Goal: Task Accomplishment & Management: Complete application form

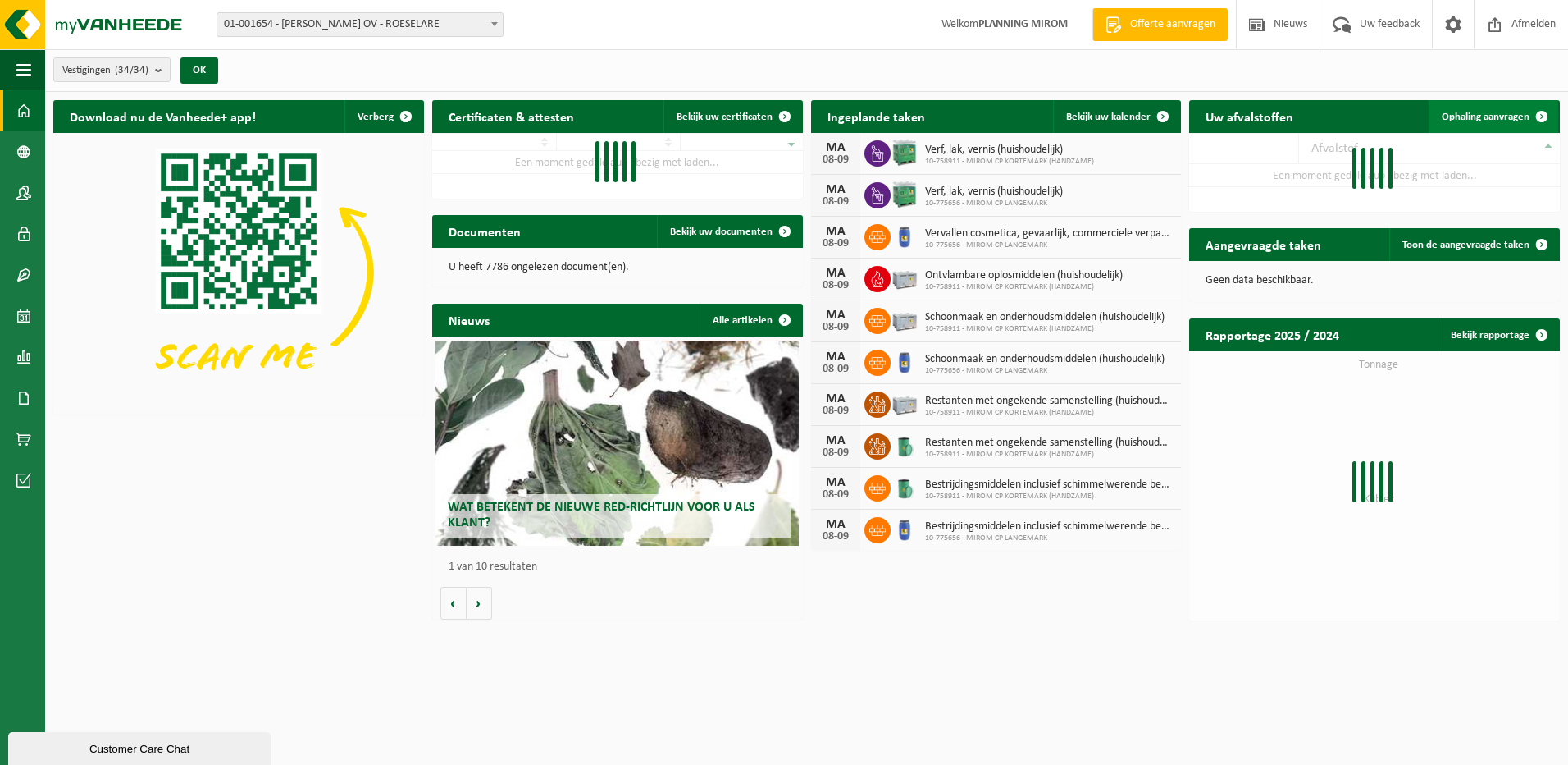
click at [1517, 117] on span "Ophaling aanvragen" at bounding box center [1486, 117] width 88 height 11
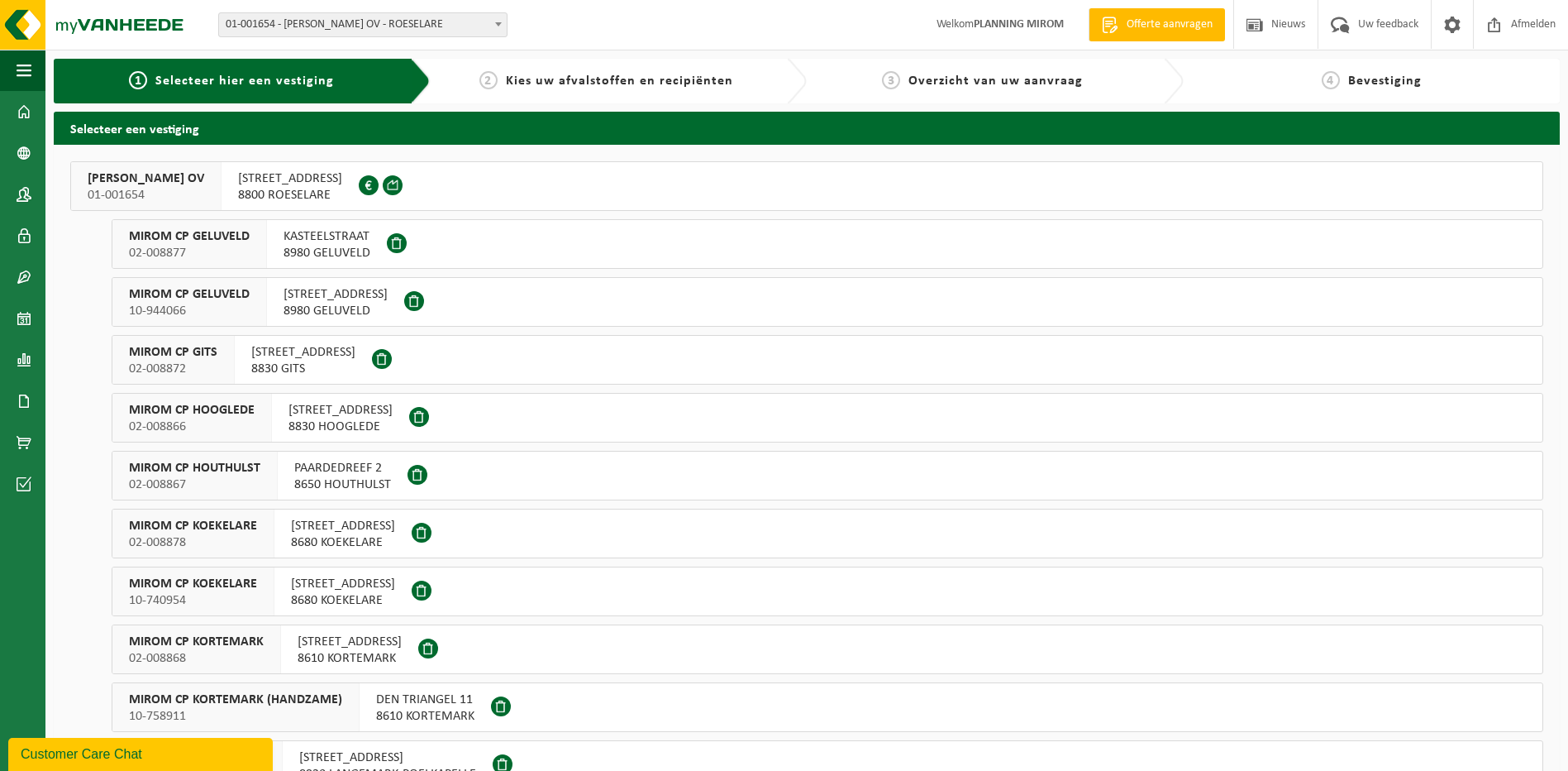
click at [311, 194] on span "8800 ROESELARE" at bounding box center [290, 194] width 105 height 17
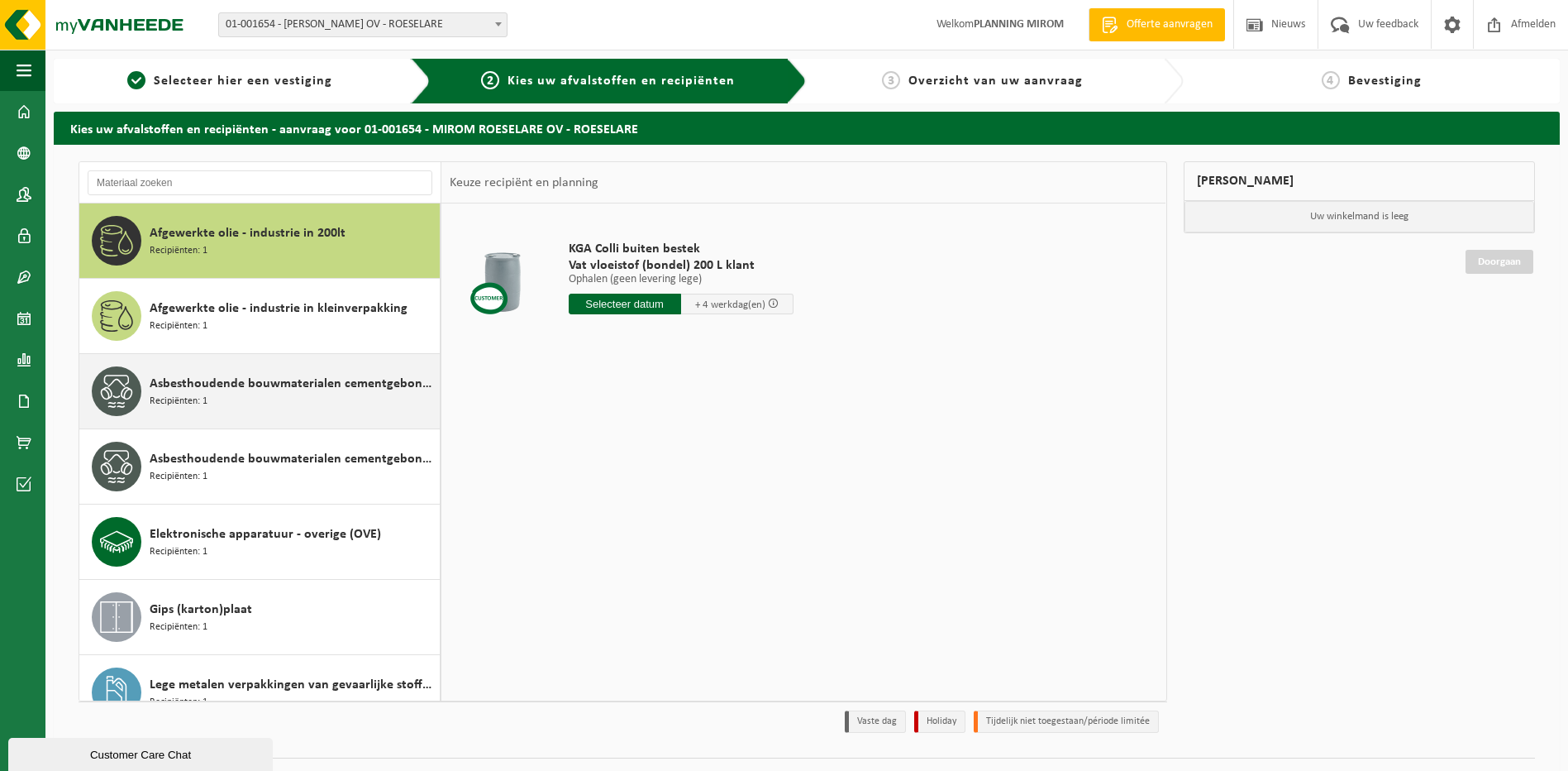
click at [211, 396] on div "Asbesthoudende bouwmaterialen cementgebonden (hechtgebonden) Recipiënten: 1" at bounding box center [293, 391] width 286 height 49
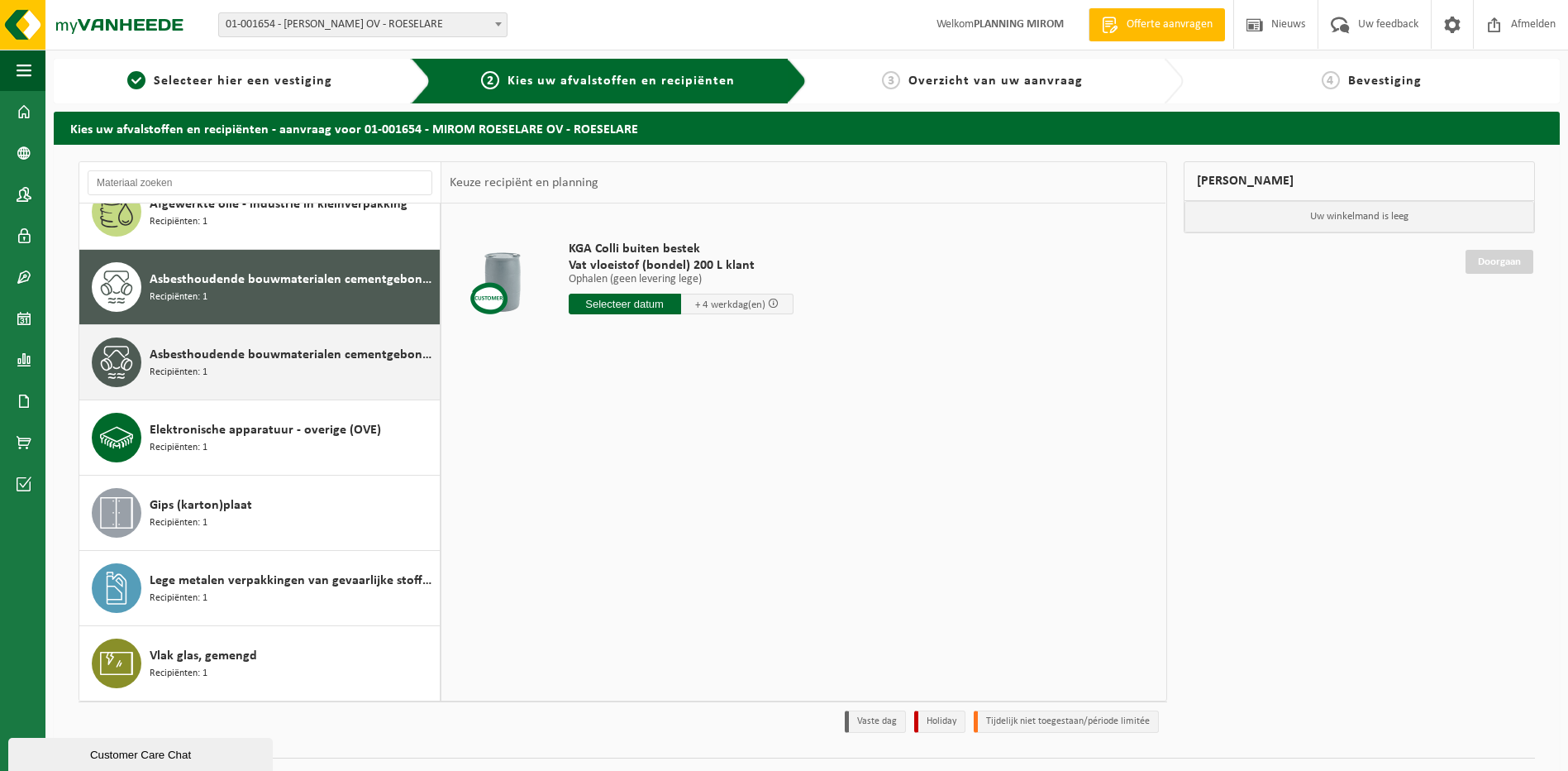
scroll to position [105, 0]
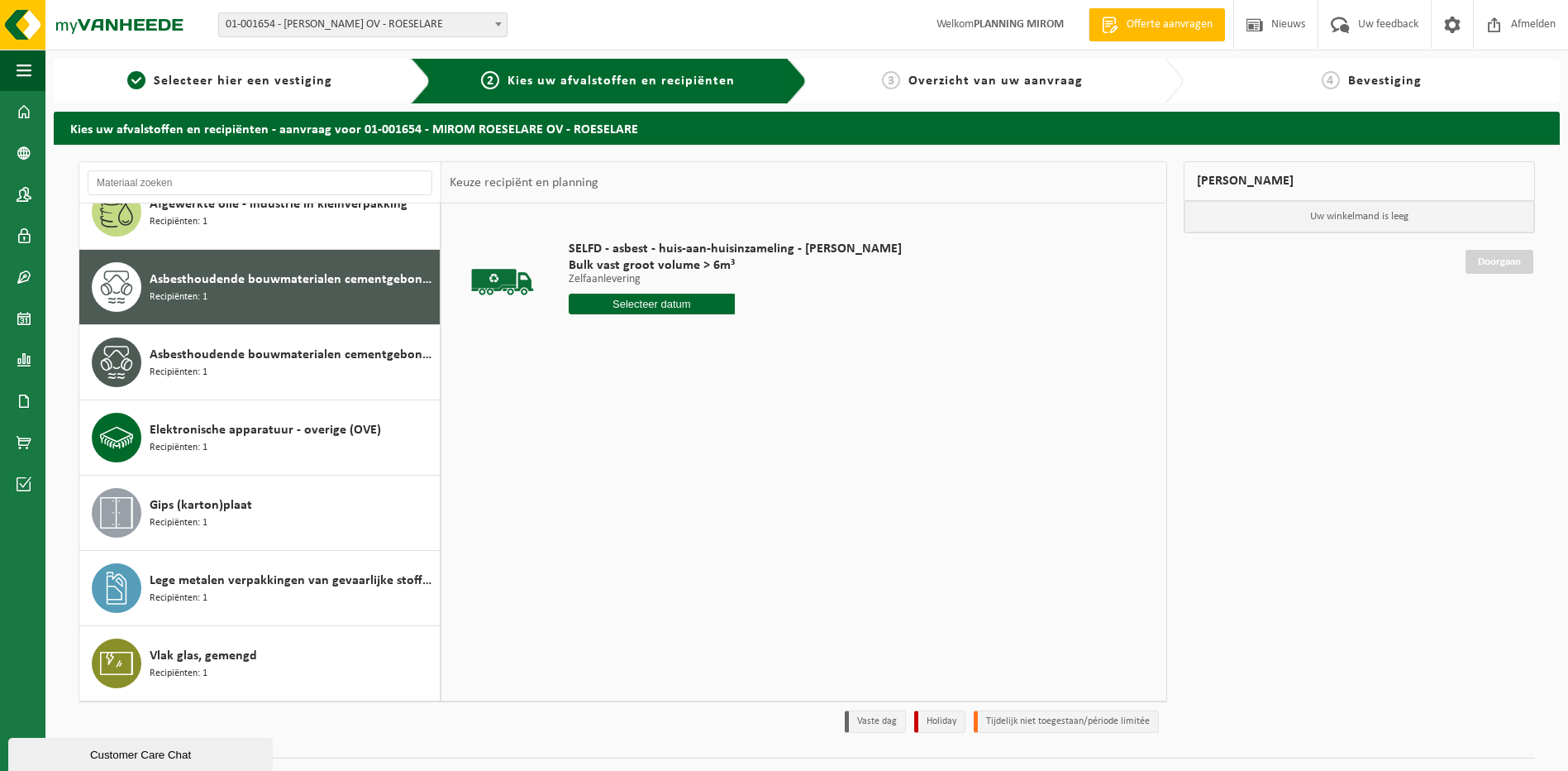
click at [654, 307] on input "text" at bounding box center [651, 303] width 167 height 21
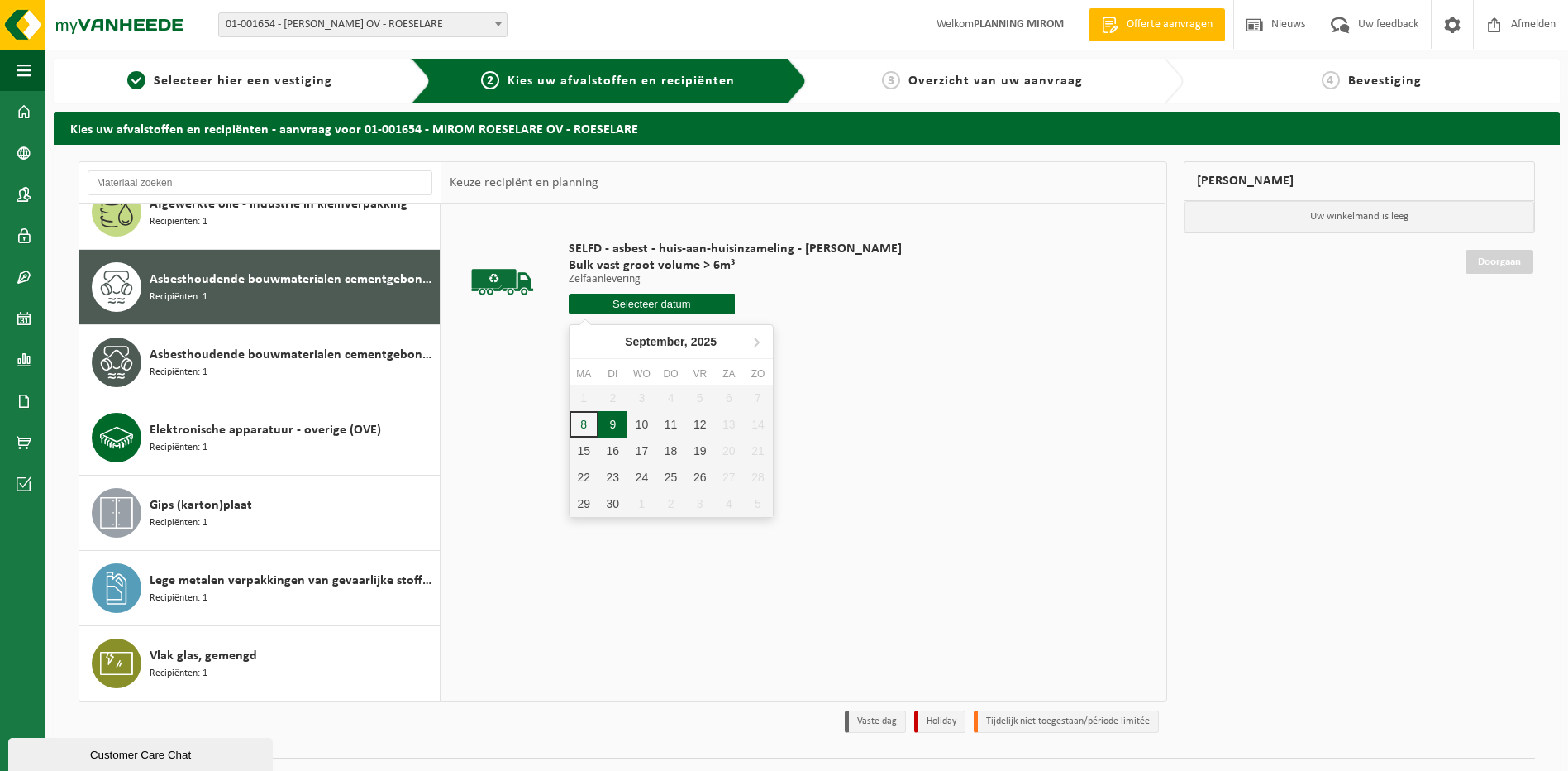
click at [609, 425] on div "9" at bounding box center [612, 424] width 29 height 27
type input "Van [DATE]"
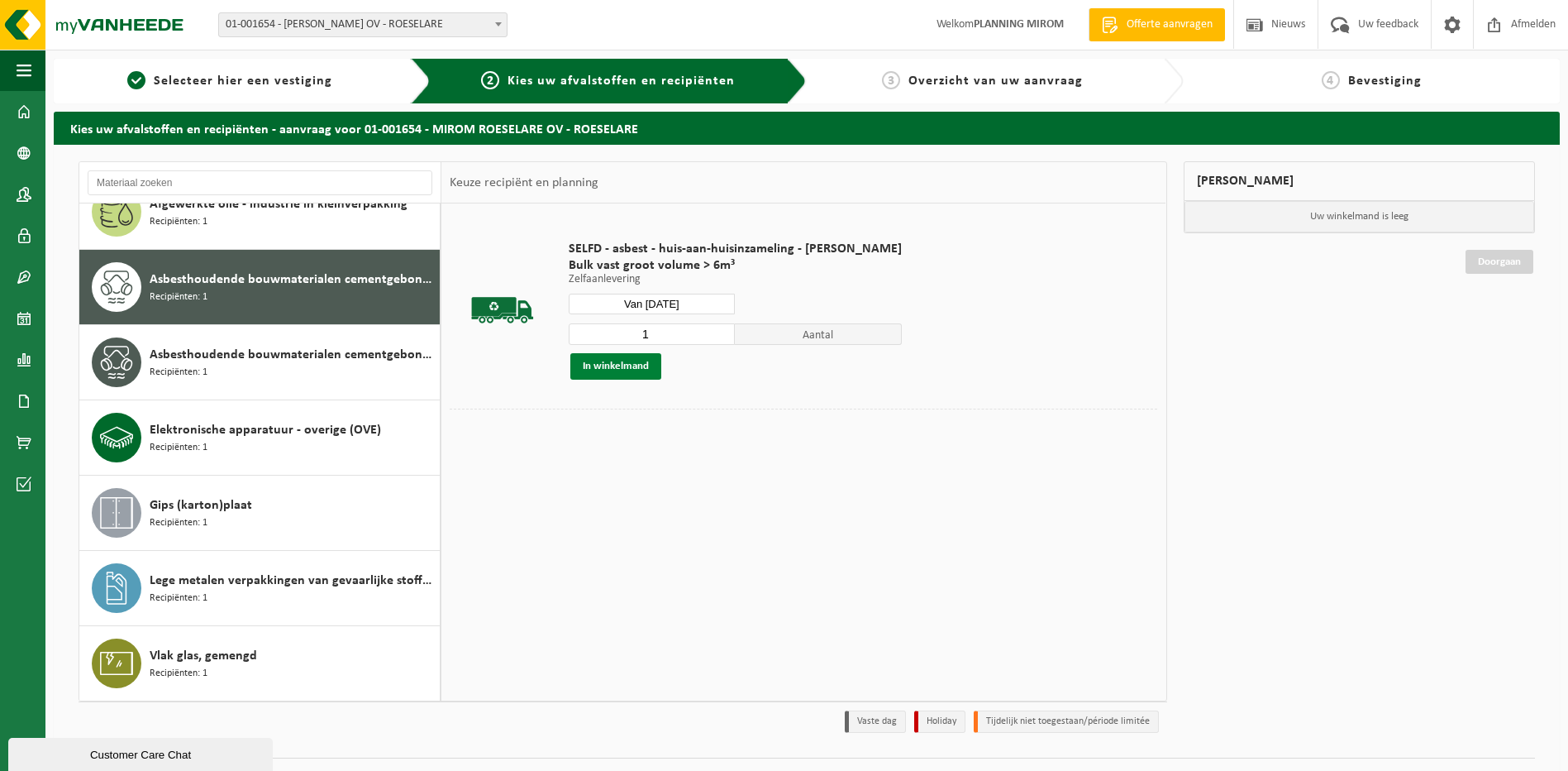
click at [607, 371] on button "In winkelmand" at bounding box center [616, 366] width 91 height 27
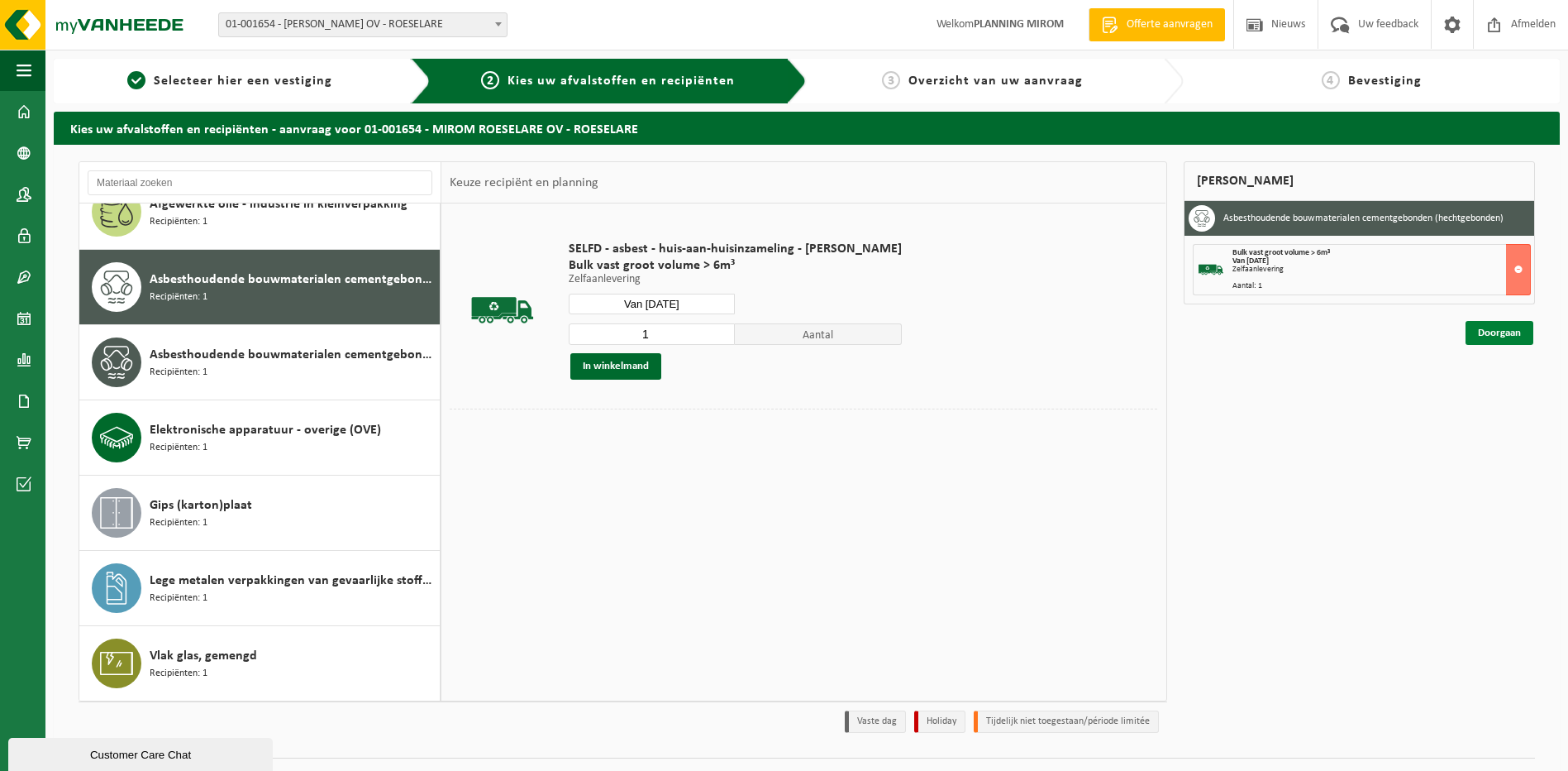
click at [1487, 337] on link "Doorgaan" at bounding box center [1499, 333] width 68 height 24
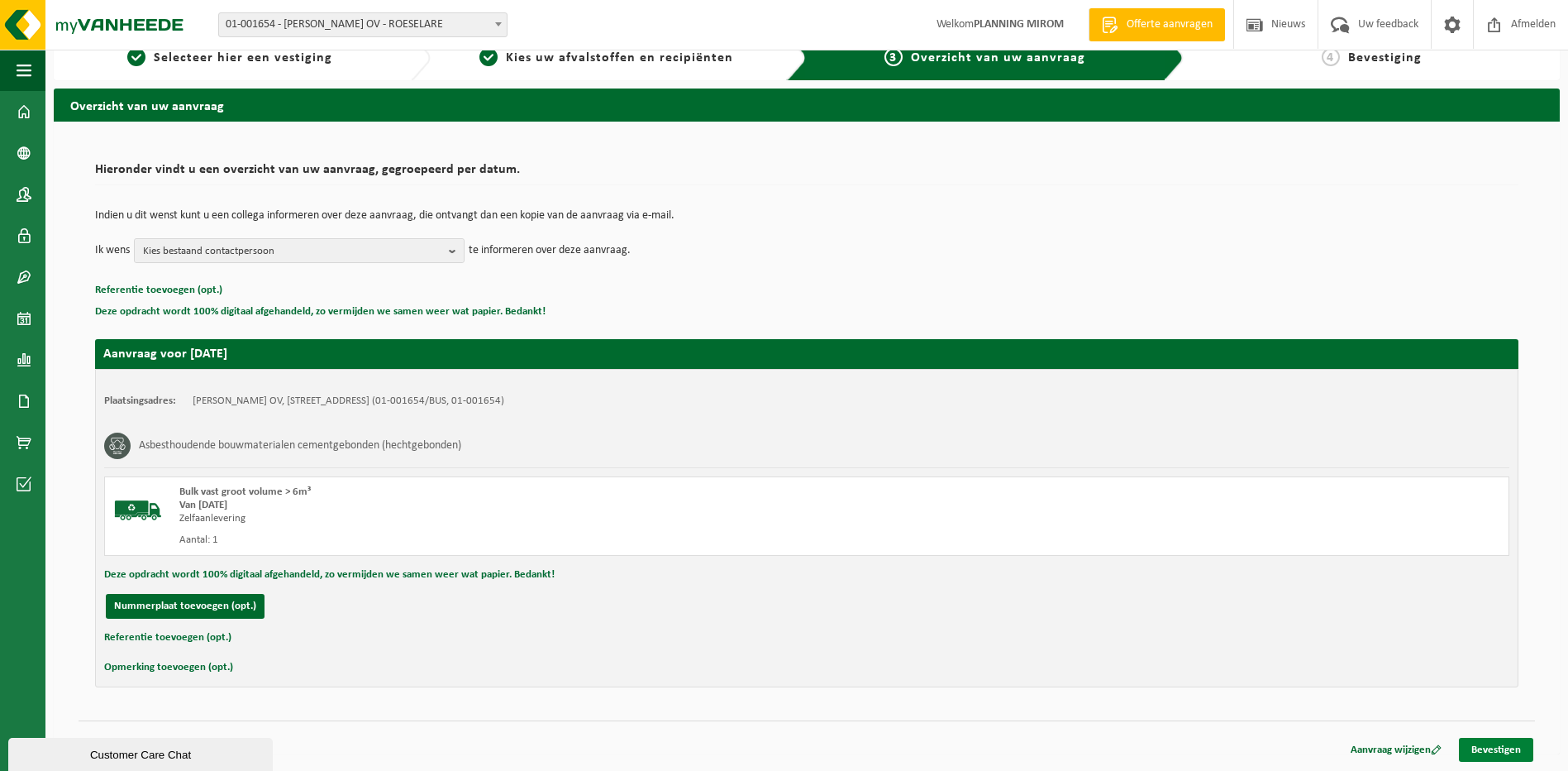
click at [1496, 755] on link "Bevestigen" at bounding box center [1495, 749] width 74 height 24
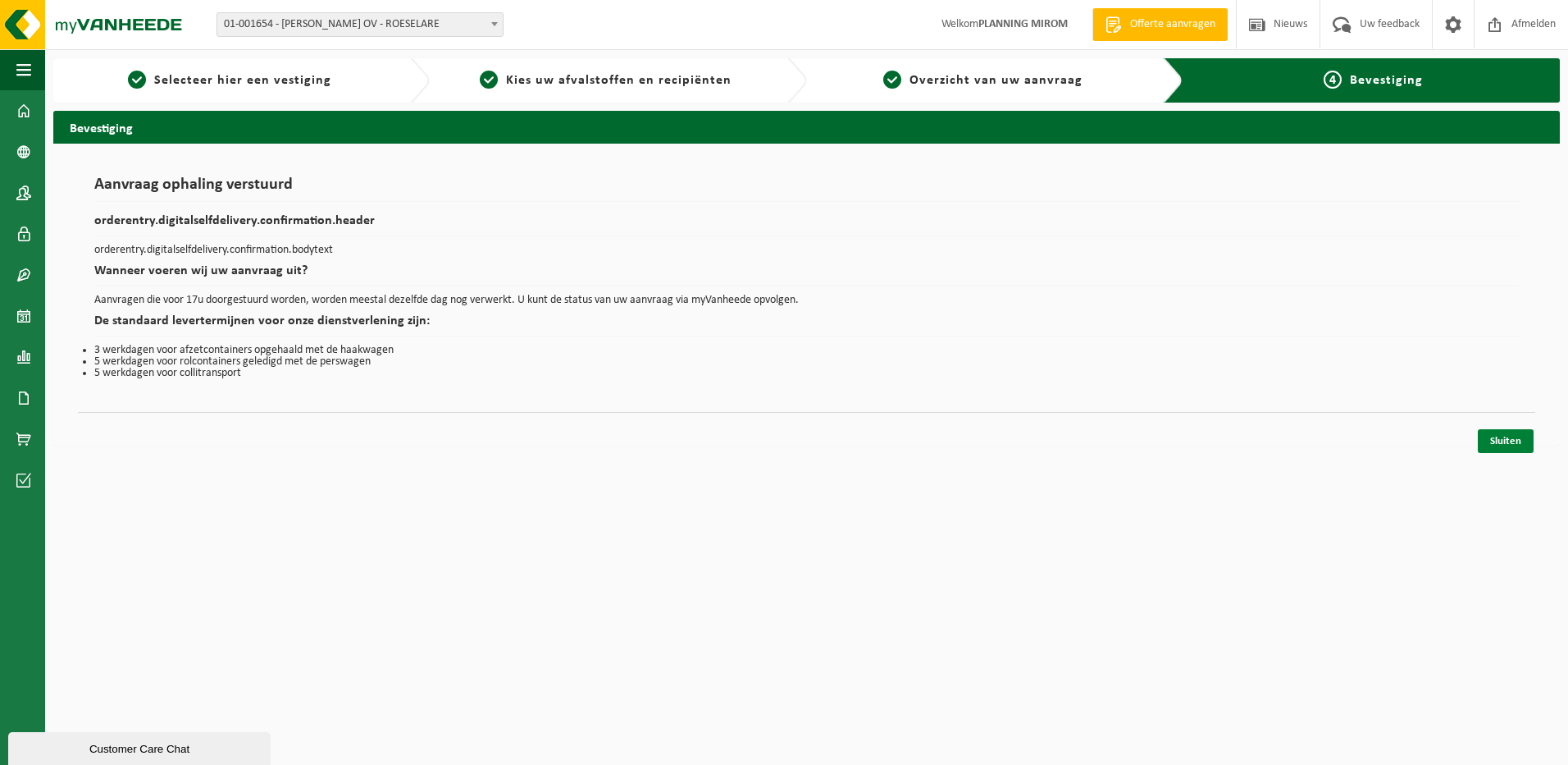
click at [1514, 448] on link "Sluiten" at bounding box center [1505, 441] width 56 height 24
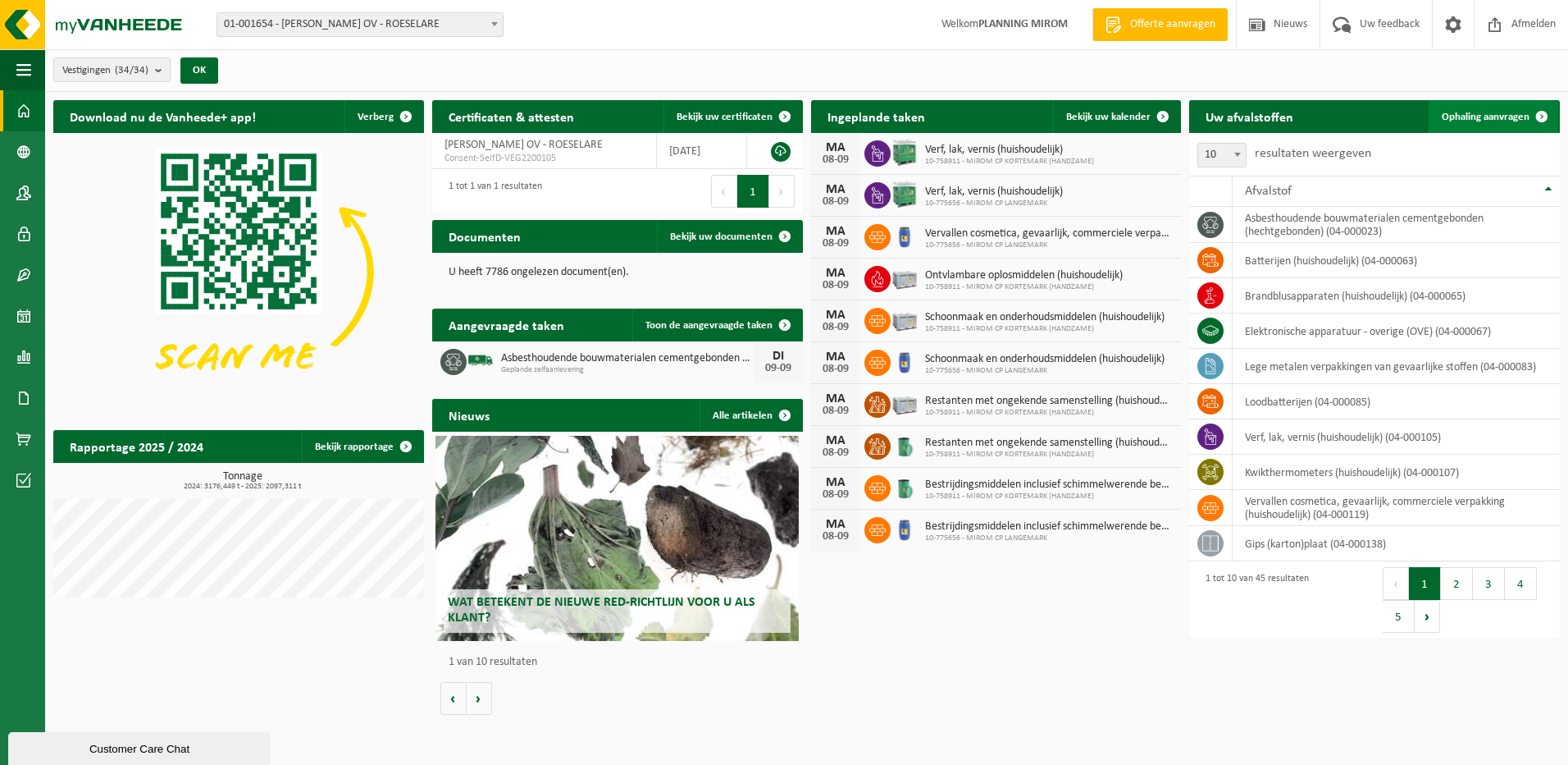
click at [1471, 119] on span "Ophaling aanvragen" at bounding box center [1486, 117] width 88 height 11
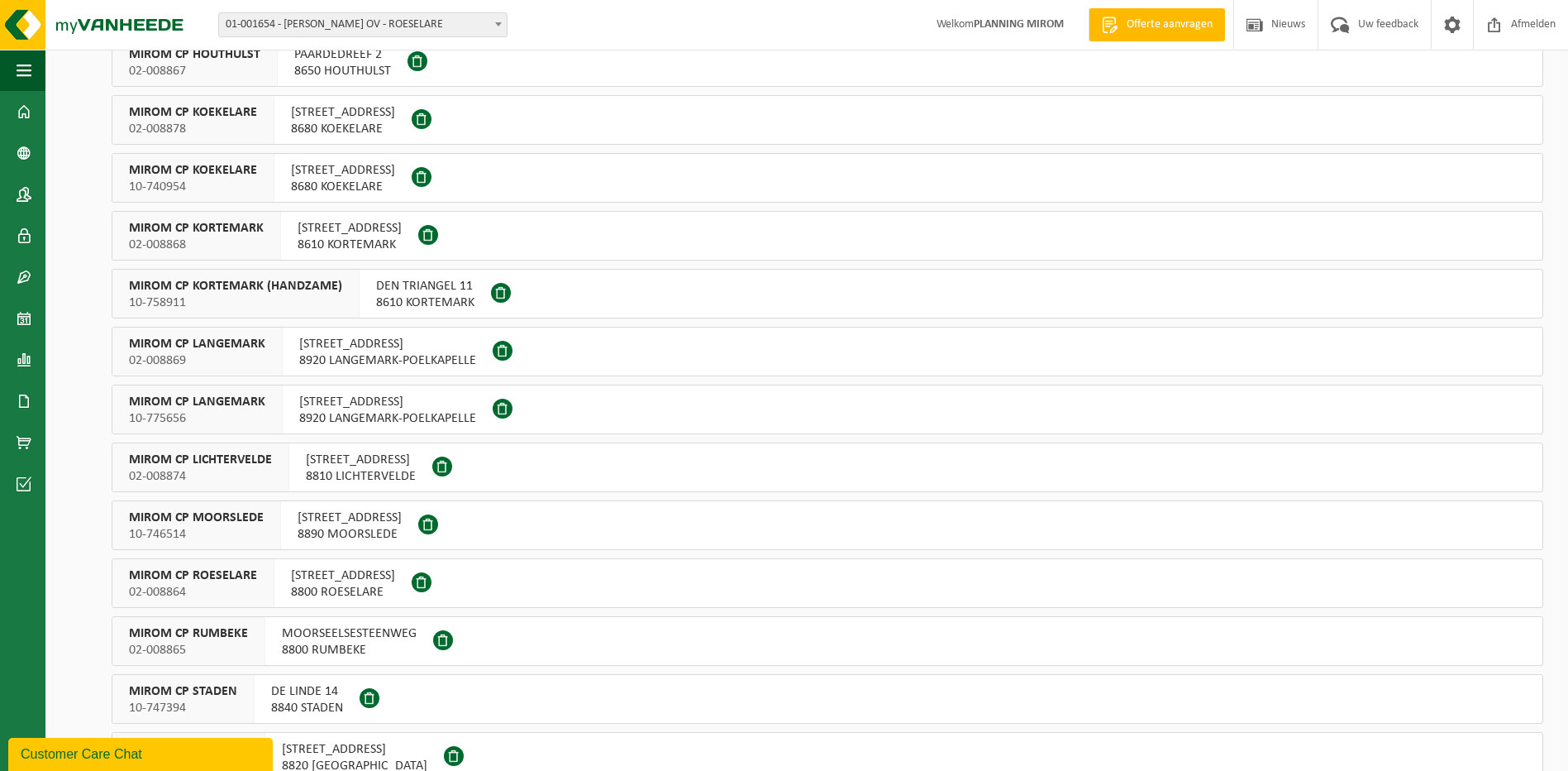
scroll to position [578, 0]
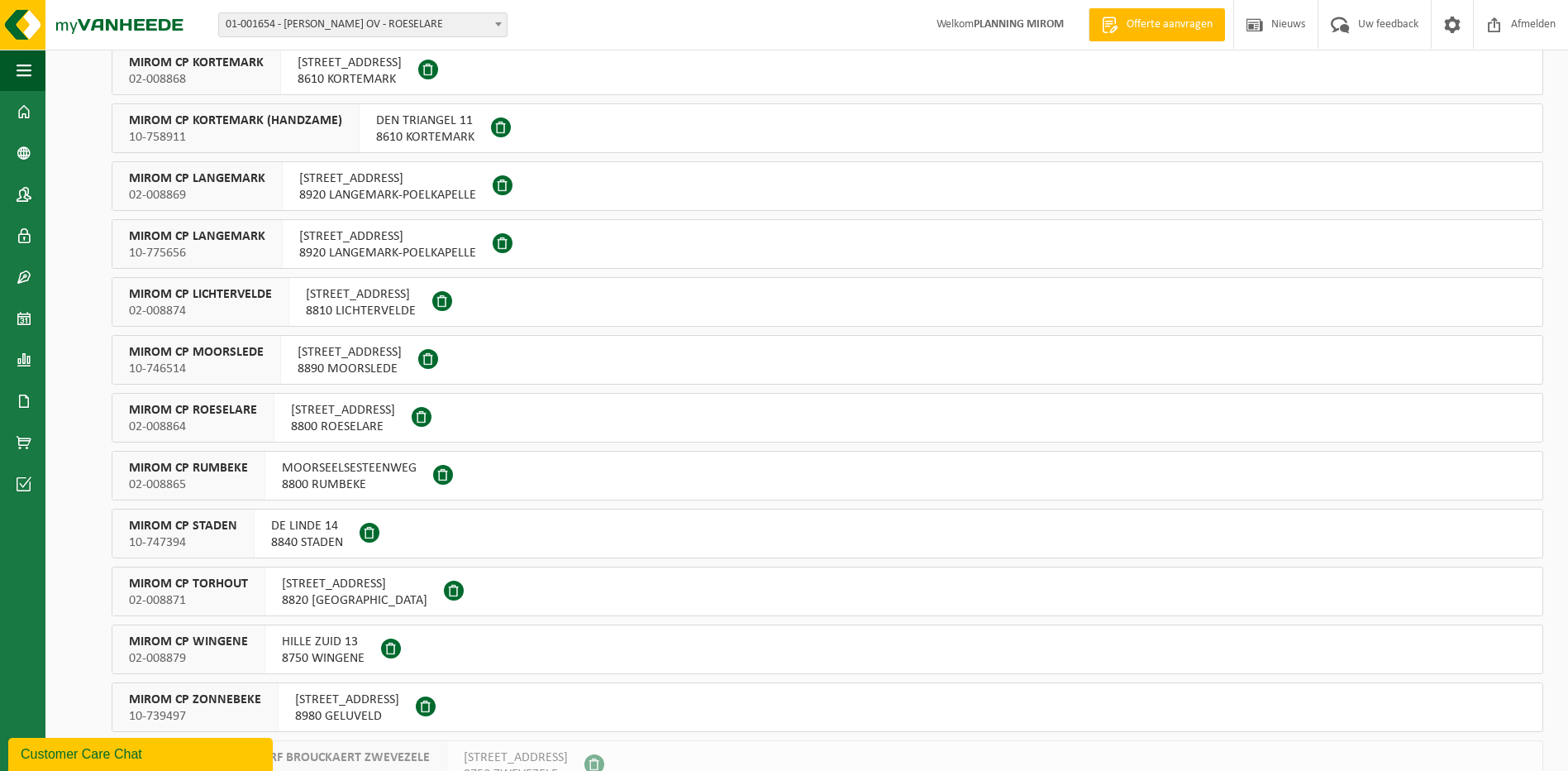
click at [338, 588] on span "ATELIERSTRAAT 21" at bounding box center [354, 583] width 145 height 17
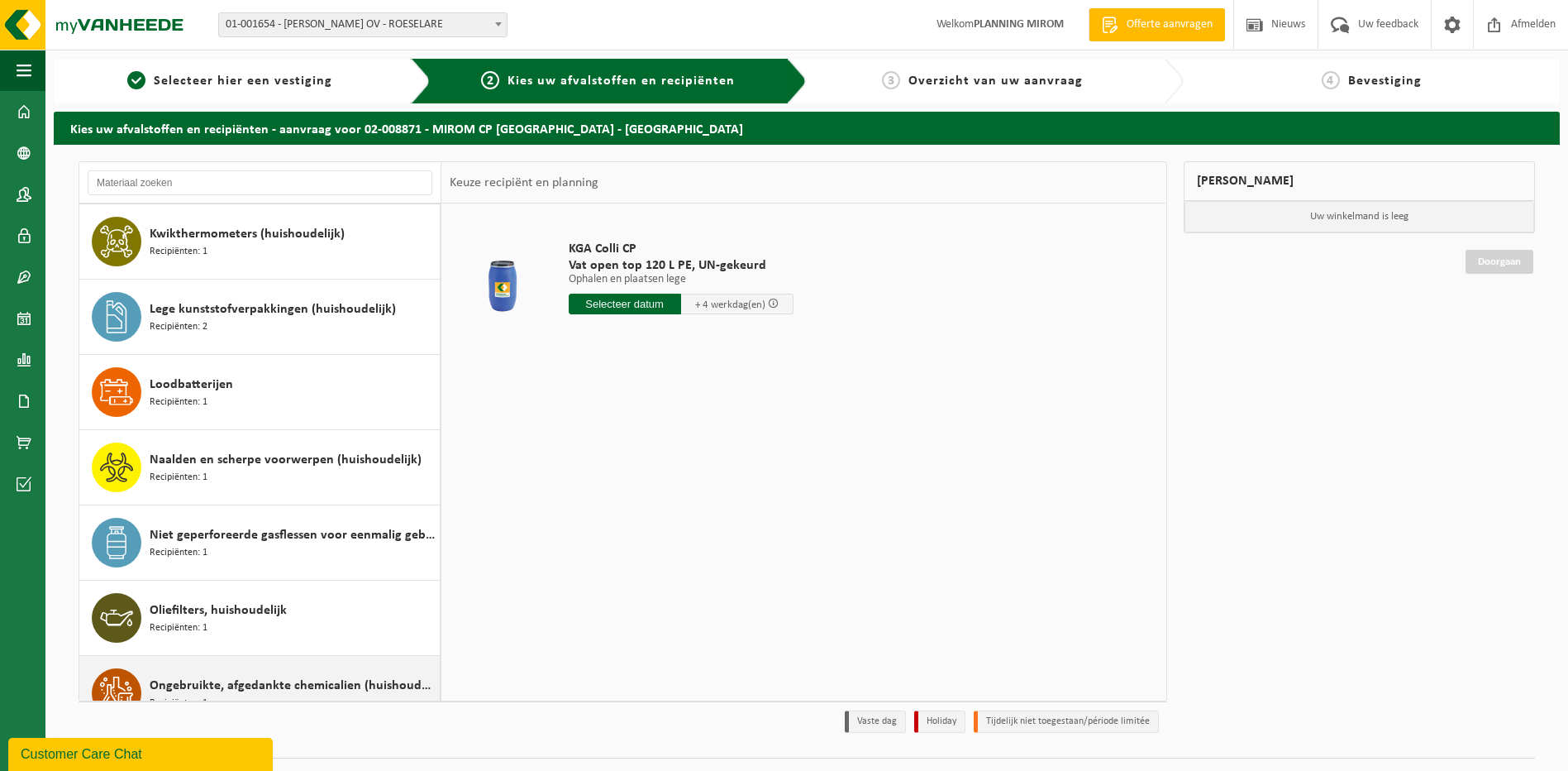
scroll to position [992, 0]
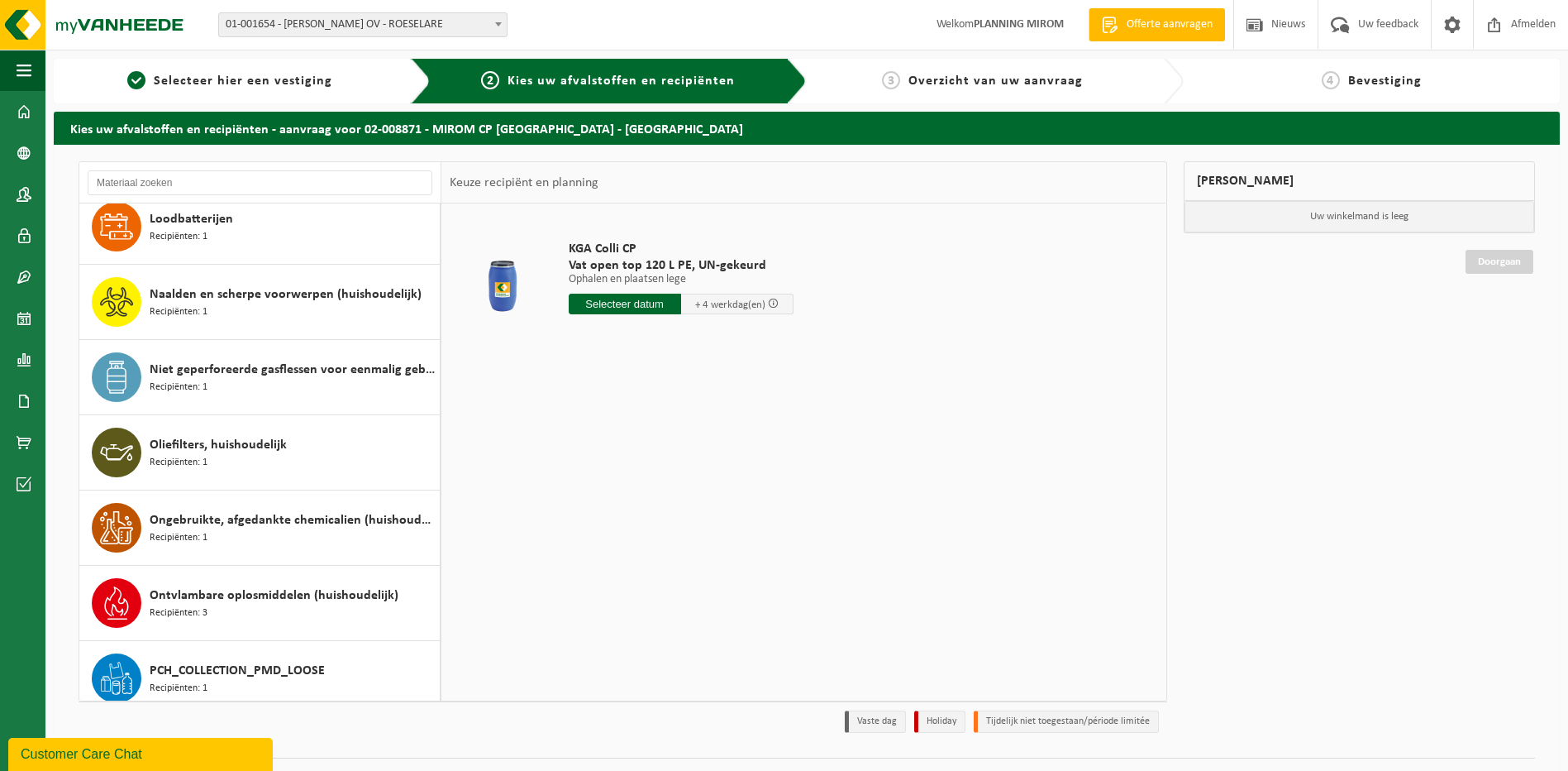
click at [261, 662] on span "PCH_COLLECTION_PMD_LOOSE" at bounding box center [238, 670] width 176 height 20
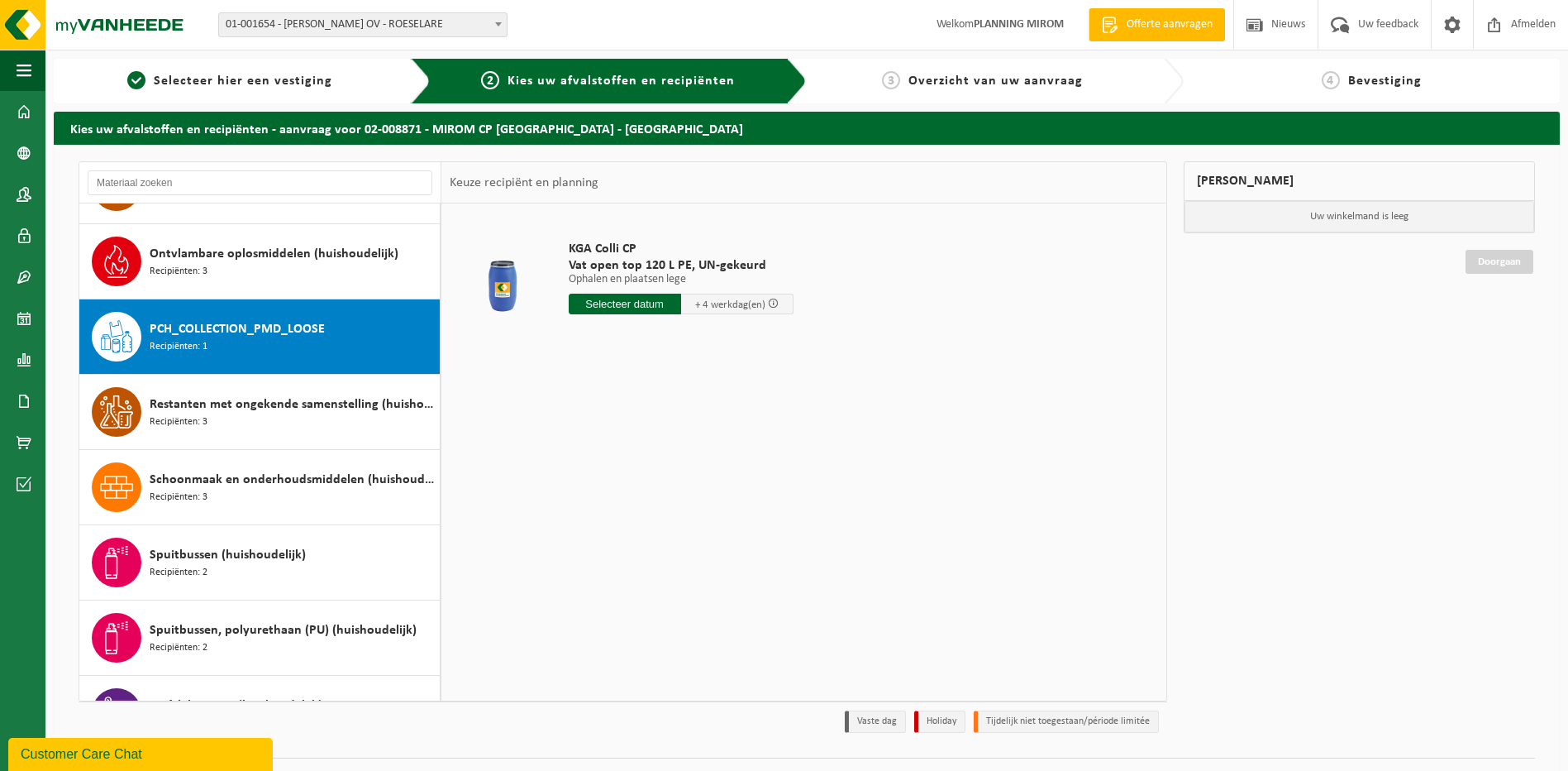
scroll to position [1429, 0]
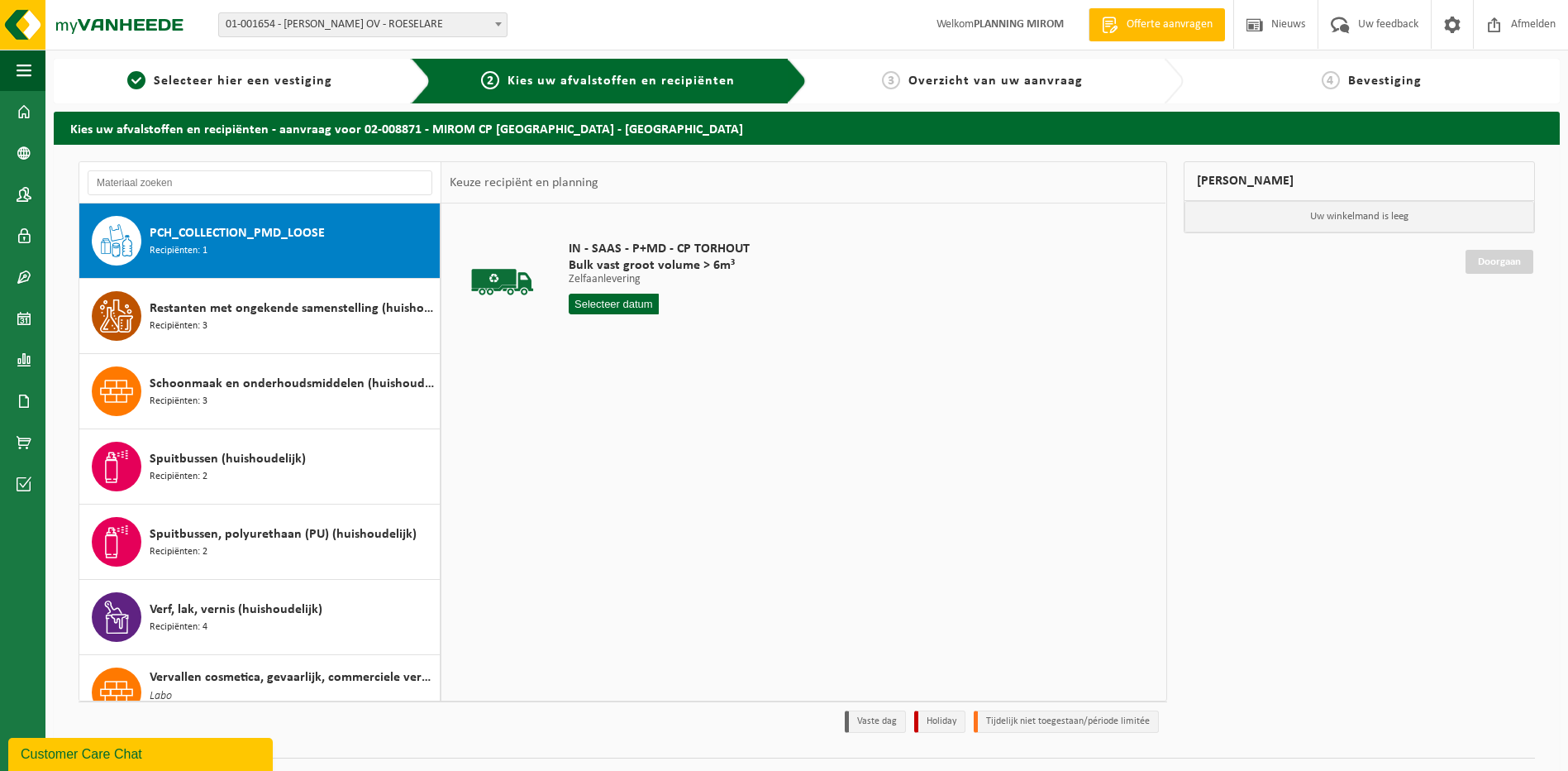
click at [616, 314] on div "IN - SAAS - P+MD - CP TORHOUT Bulk vast groot volume > 6m³ Zelfaanlevering Zelf…" at bounding box center [659, 281] width 197 height 115
click at [616, 311] on input "text" at bounding box center [614, 303] width 91 height 21
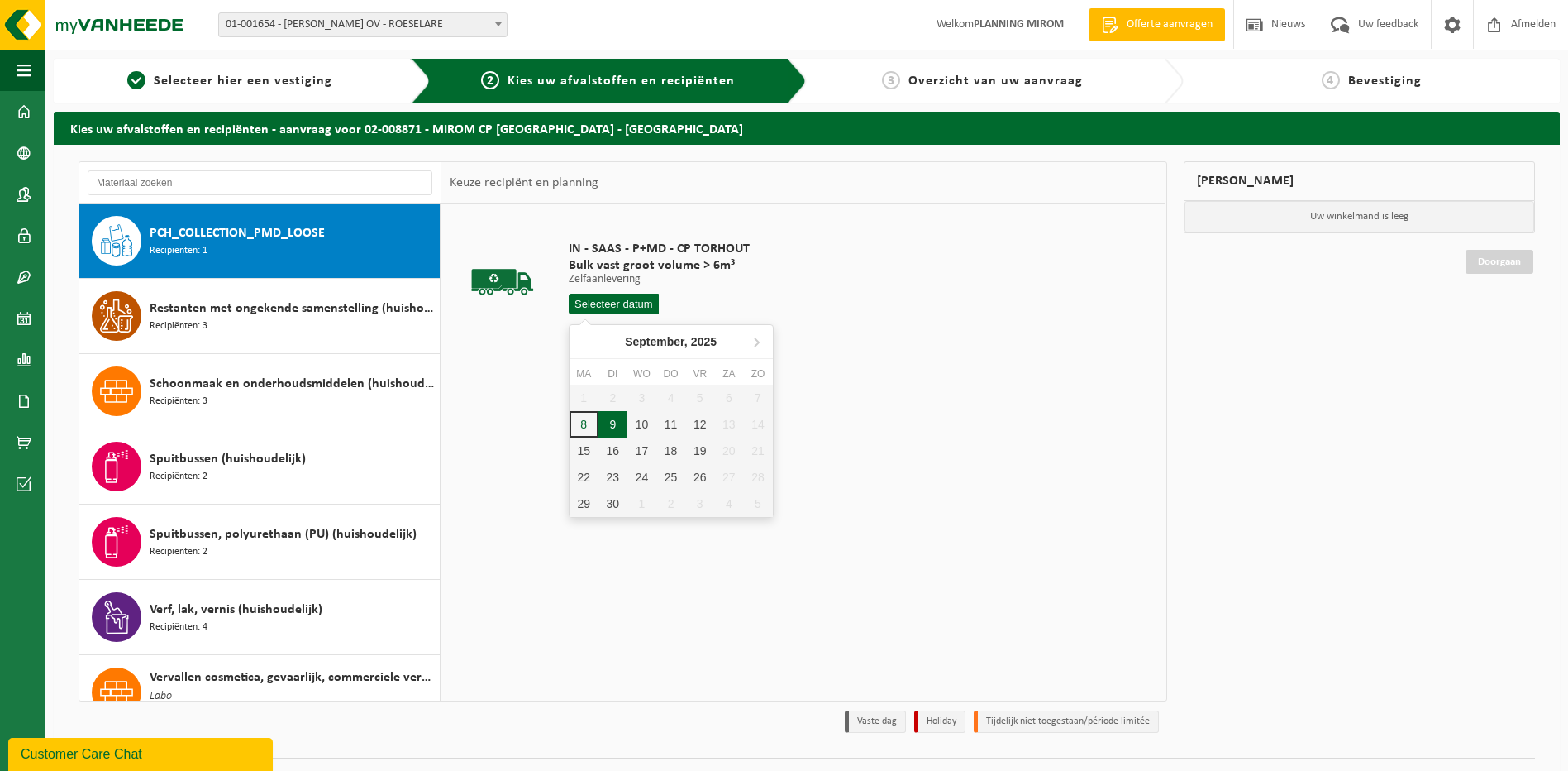
click at [609, 420] on div "9" at bounding box center [612, 424] width 29 height 27
type input "Van 2025-09-09"
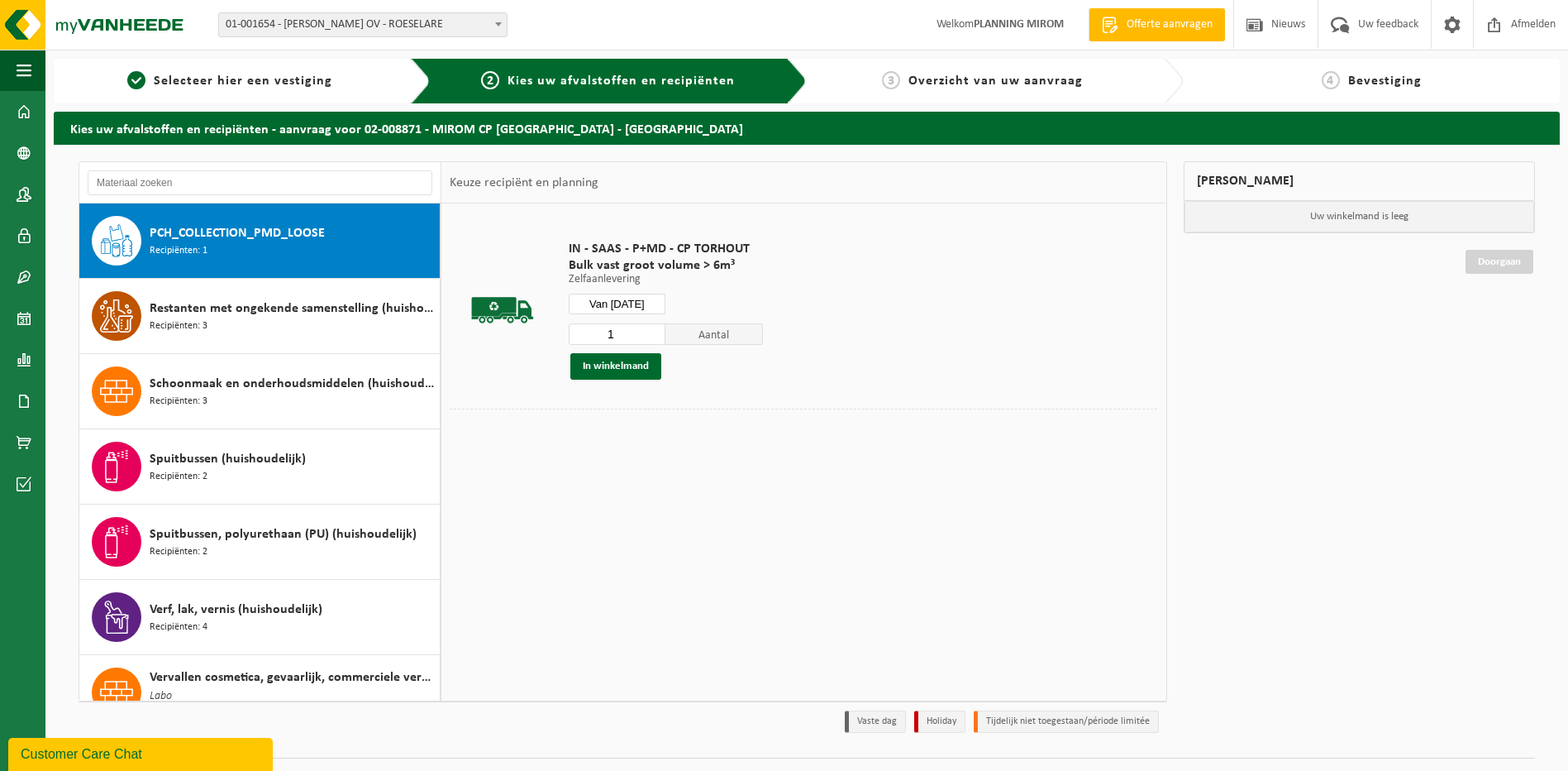
click at [603, 369] on button "In winkelmand" at bounding box center [616, 366] width 91 height 27
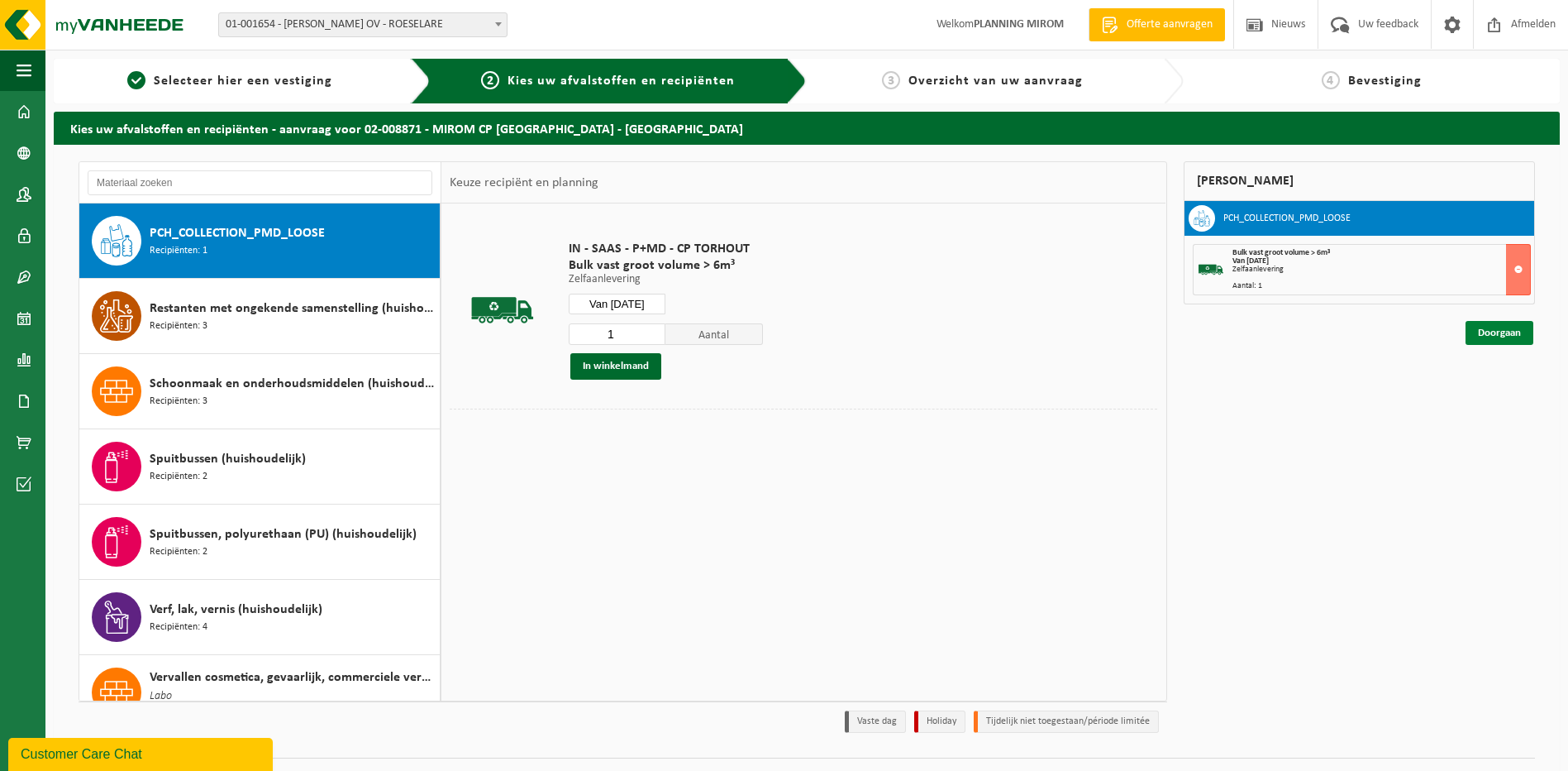
click at [1516, 333] on link "Doorgaan" at bounding box center [1499, 333] width 68 height 24
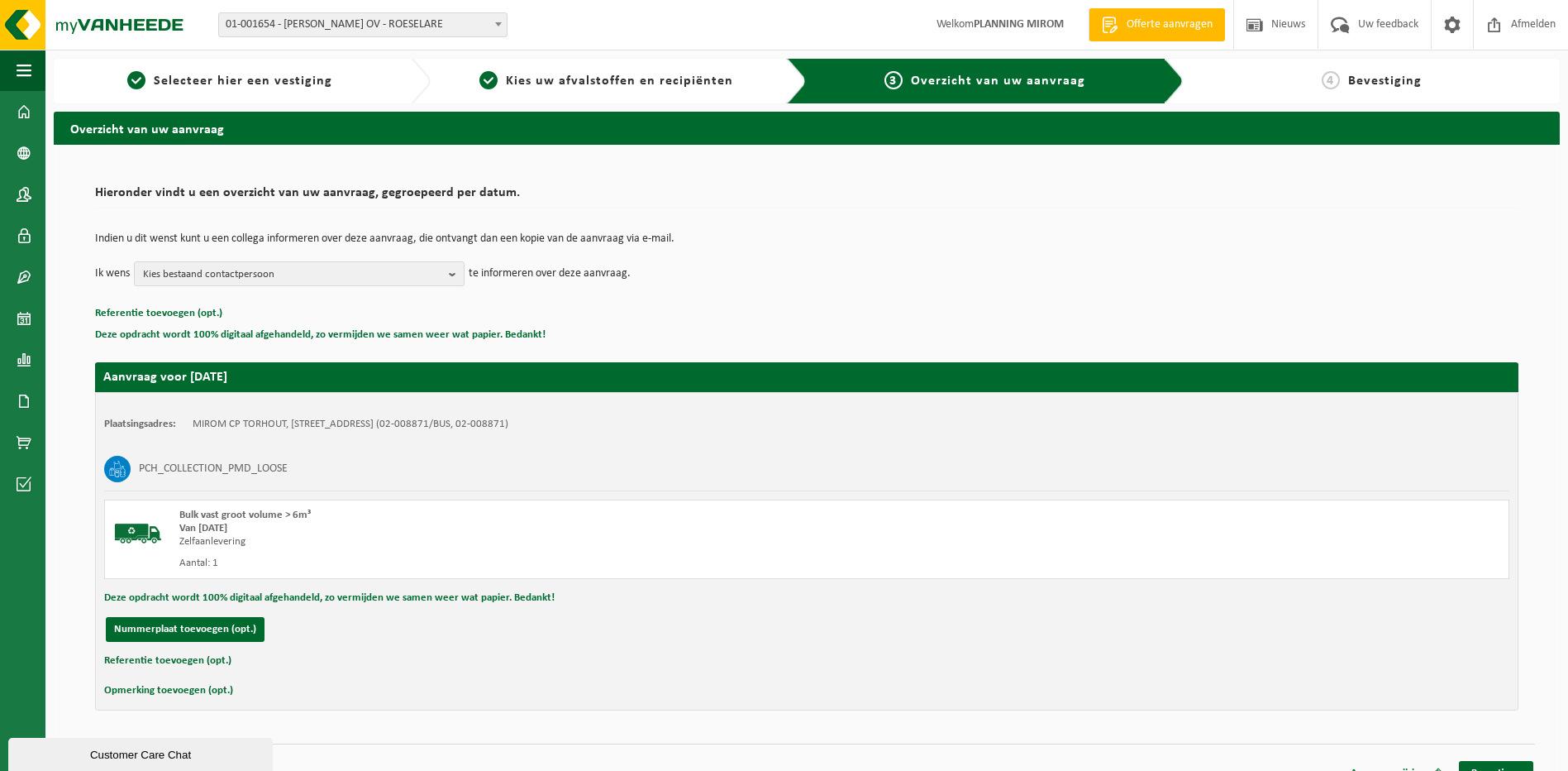
scroll to position [23, 0]
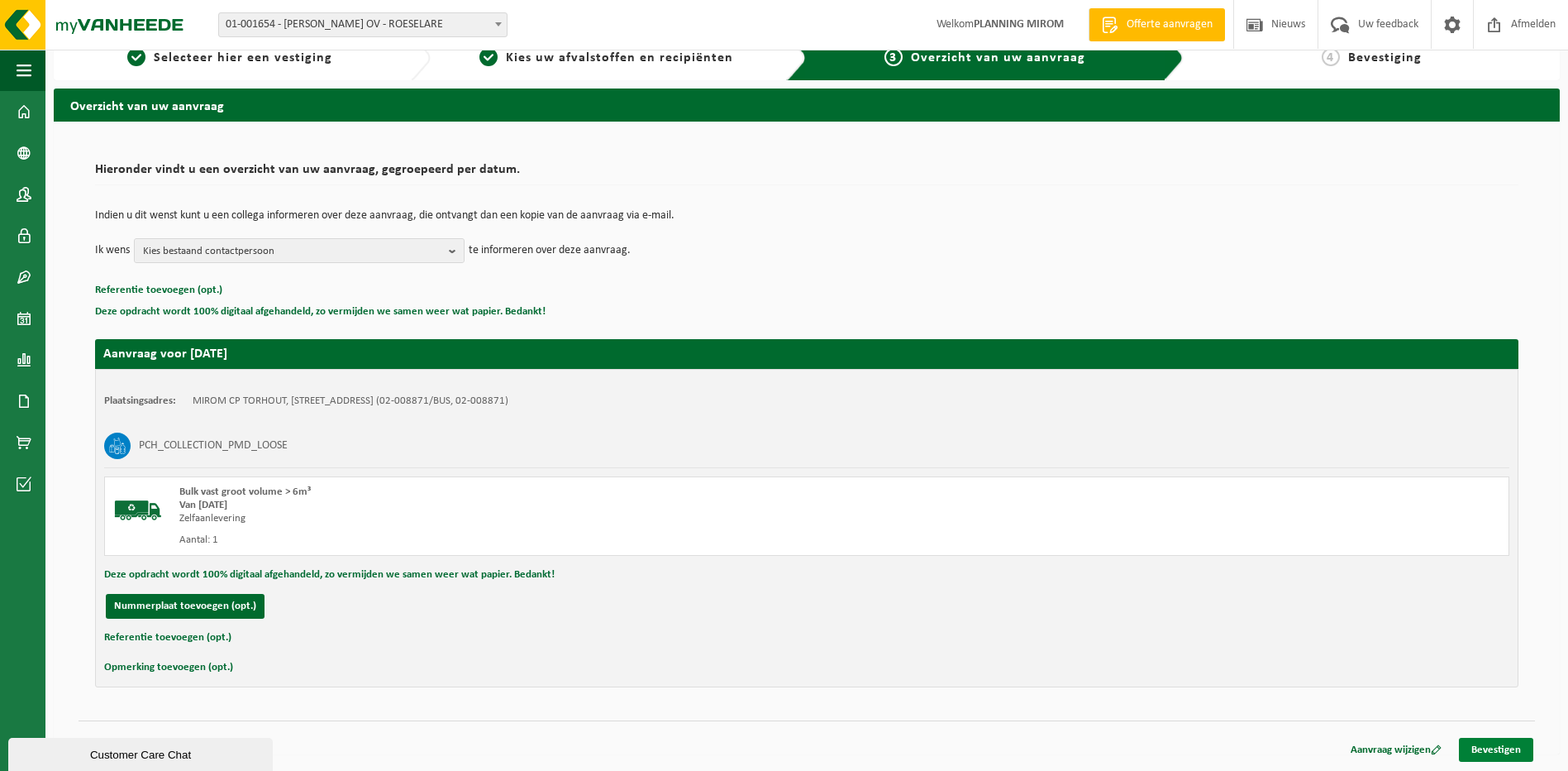
click at [1516, 755] on link "Bevestigen" at bounding box center [1495, 749] width 74 height 24
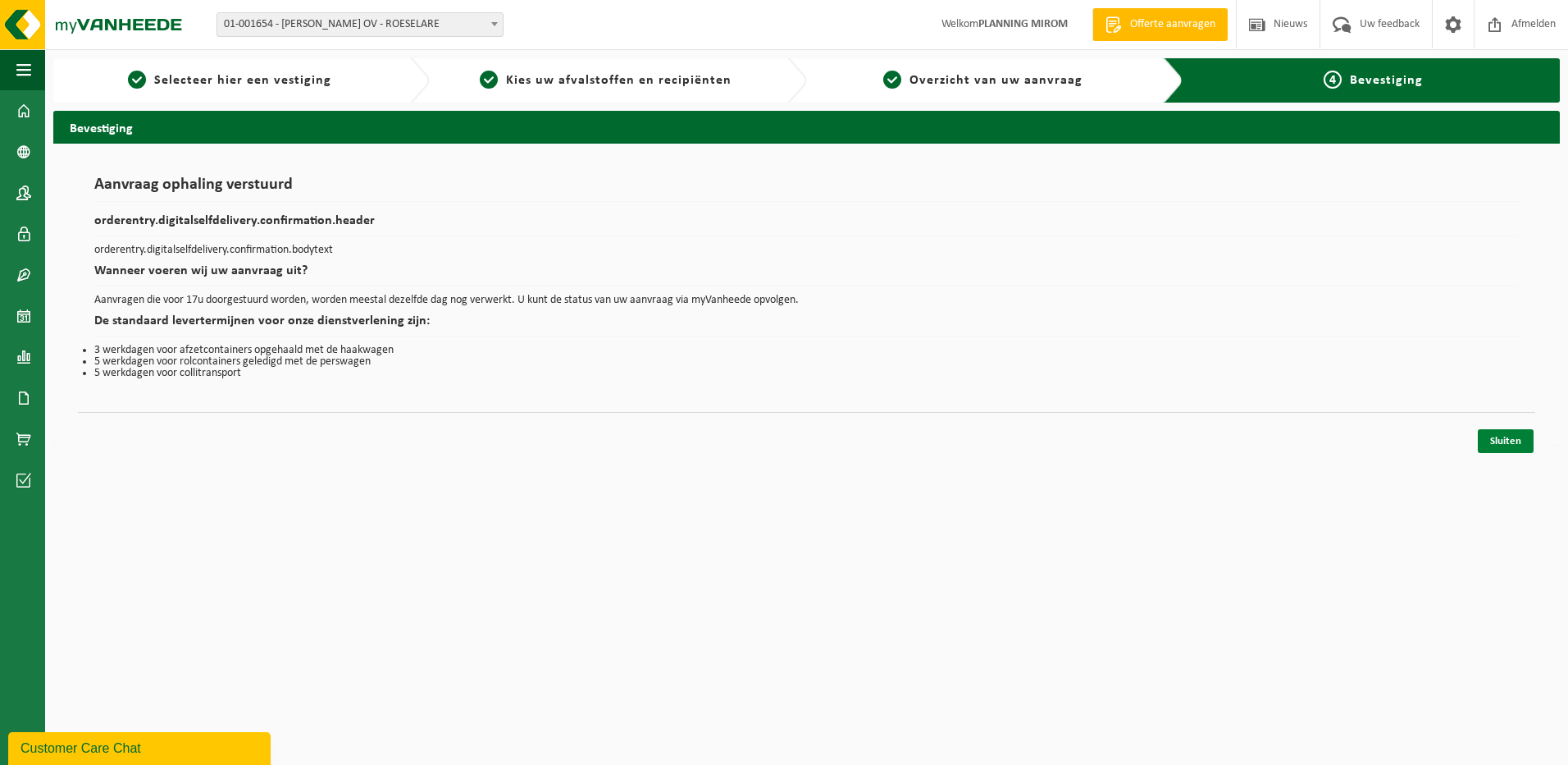
click at [1511, 436] on link "Sluiten" at bounding box center [1505, 441] width 56 height 24
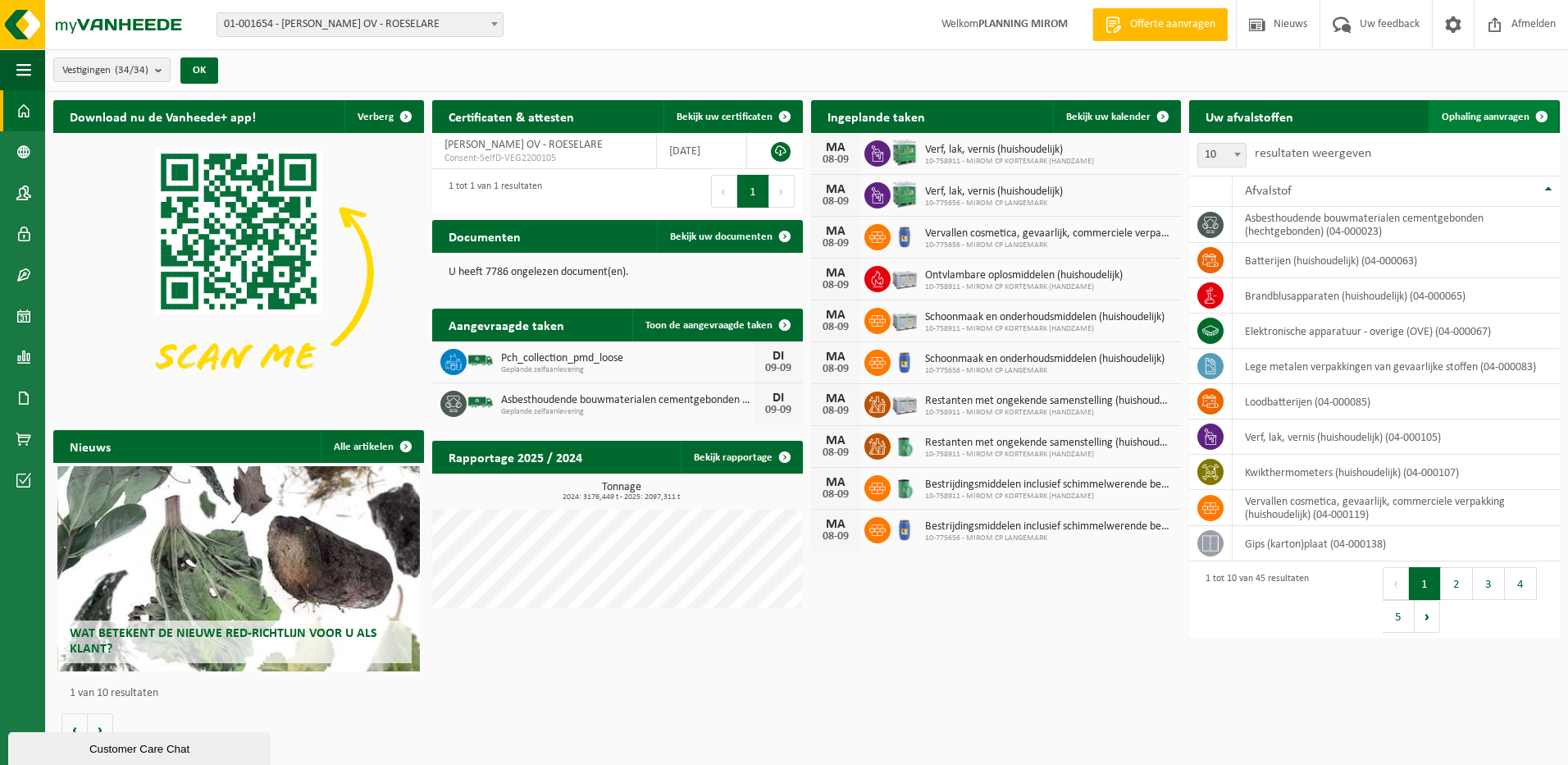
click at [1533, 118] on span at bounding box center [1542, 116] width 32 height 32
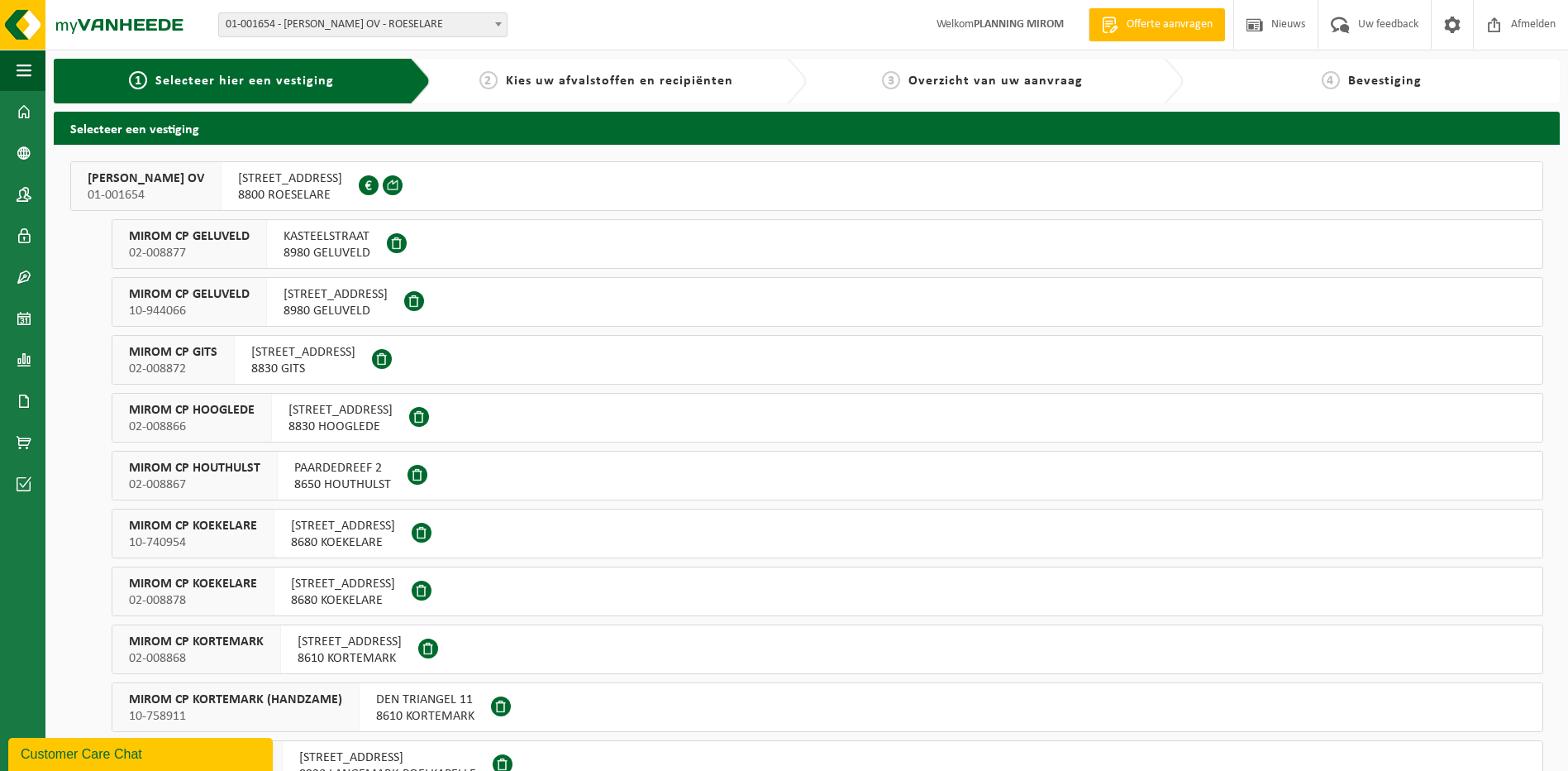
click at [306, 642] on span "[STREET_ADDRESS]" at bounding box center [349, 642] width 105 height 17
click at [335, 704] on span "MIROM CP KORTEMARK (HANDZAME)" at bounding box center [236, 699] width 213 height 17
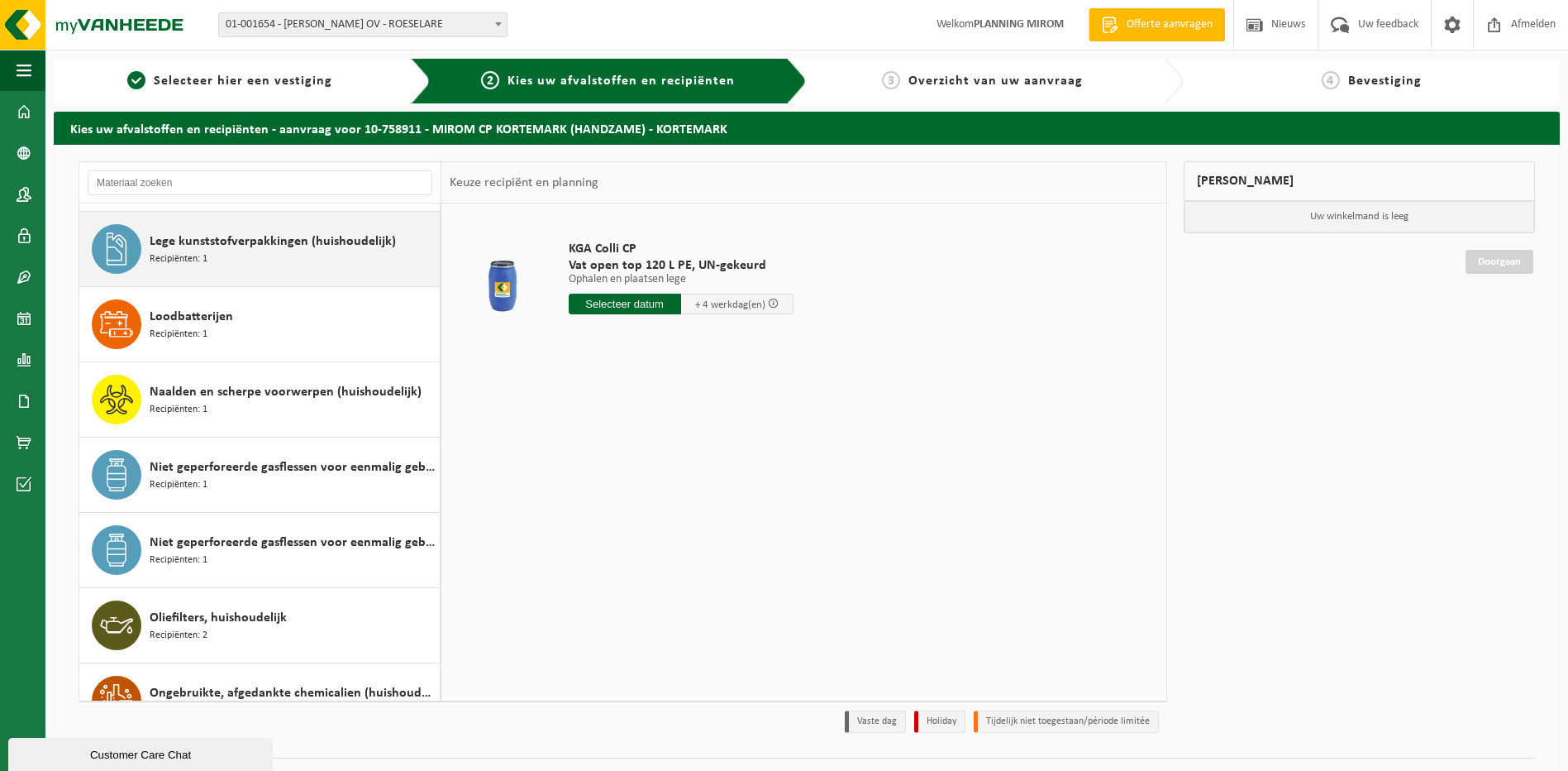
scroll to position [992, 0]
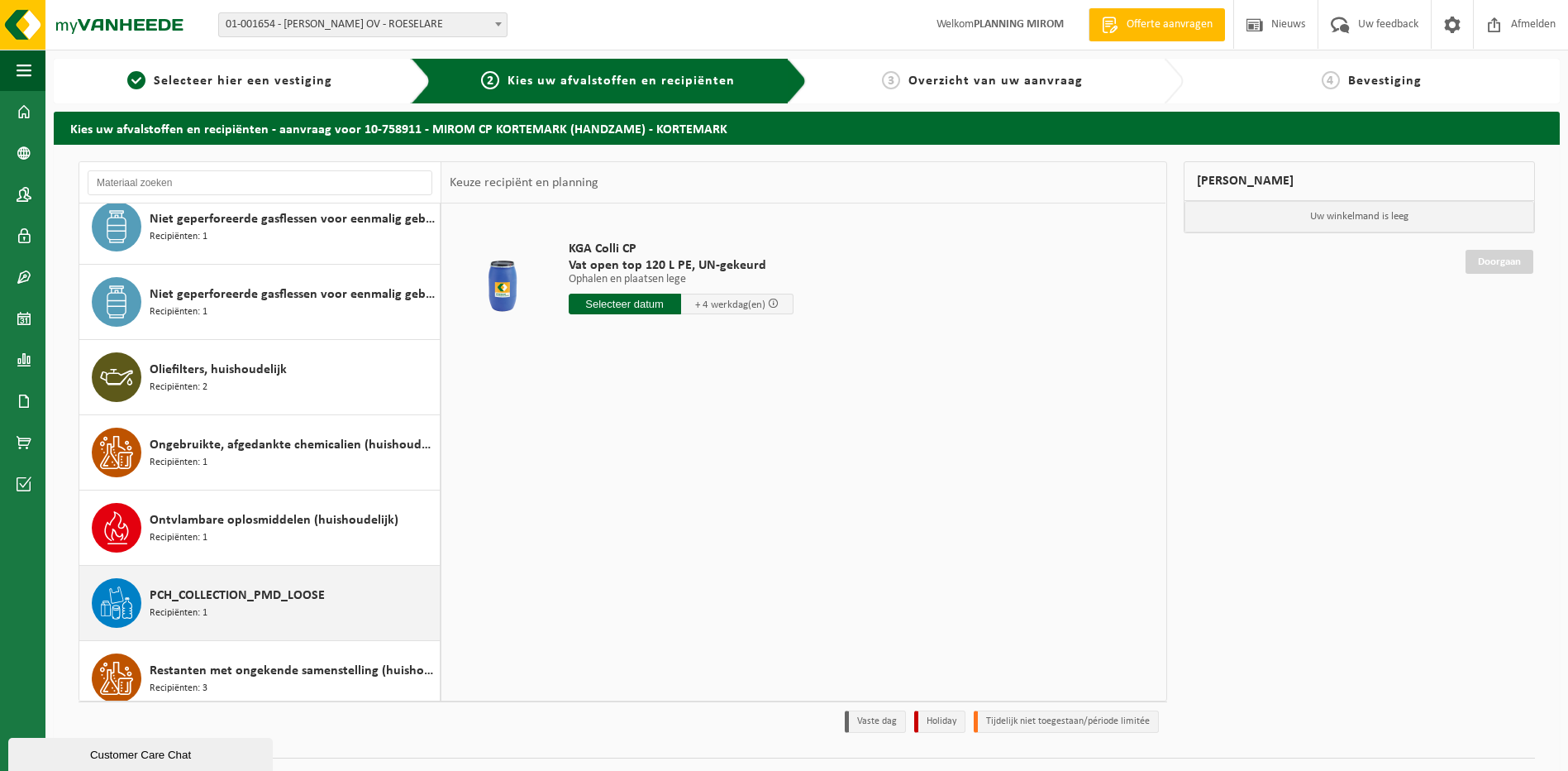
click at [222, 619] on div "PCH_COLLECTION_PMD_LOOSE Recipiënten: 1" at bounding box center [293, 602] width 286 height 49
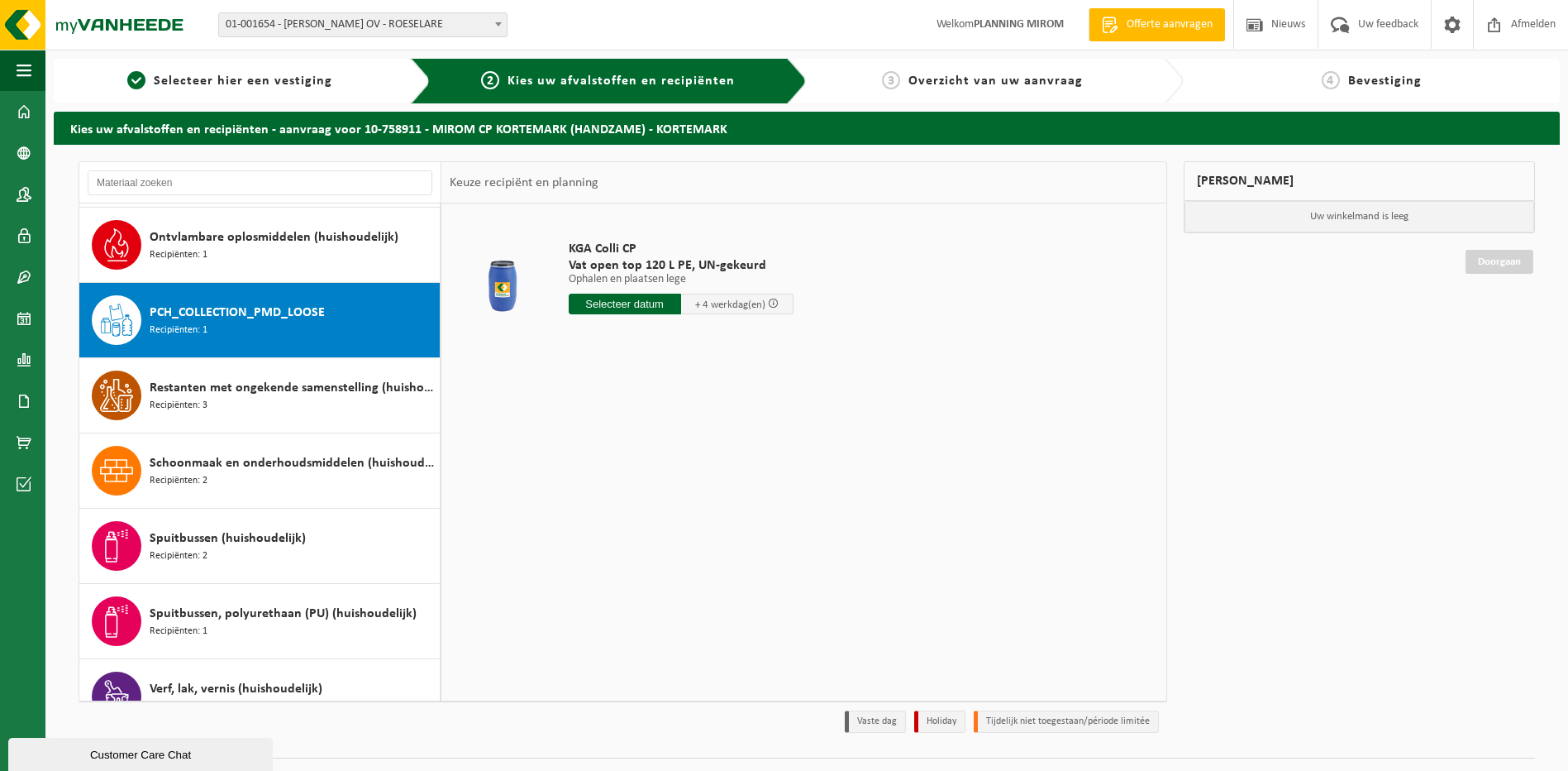
scroll to position [1354, 0]
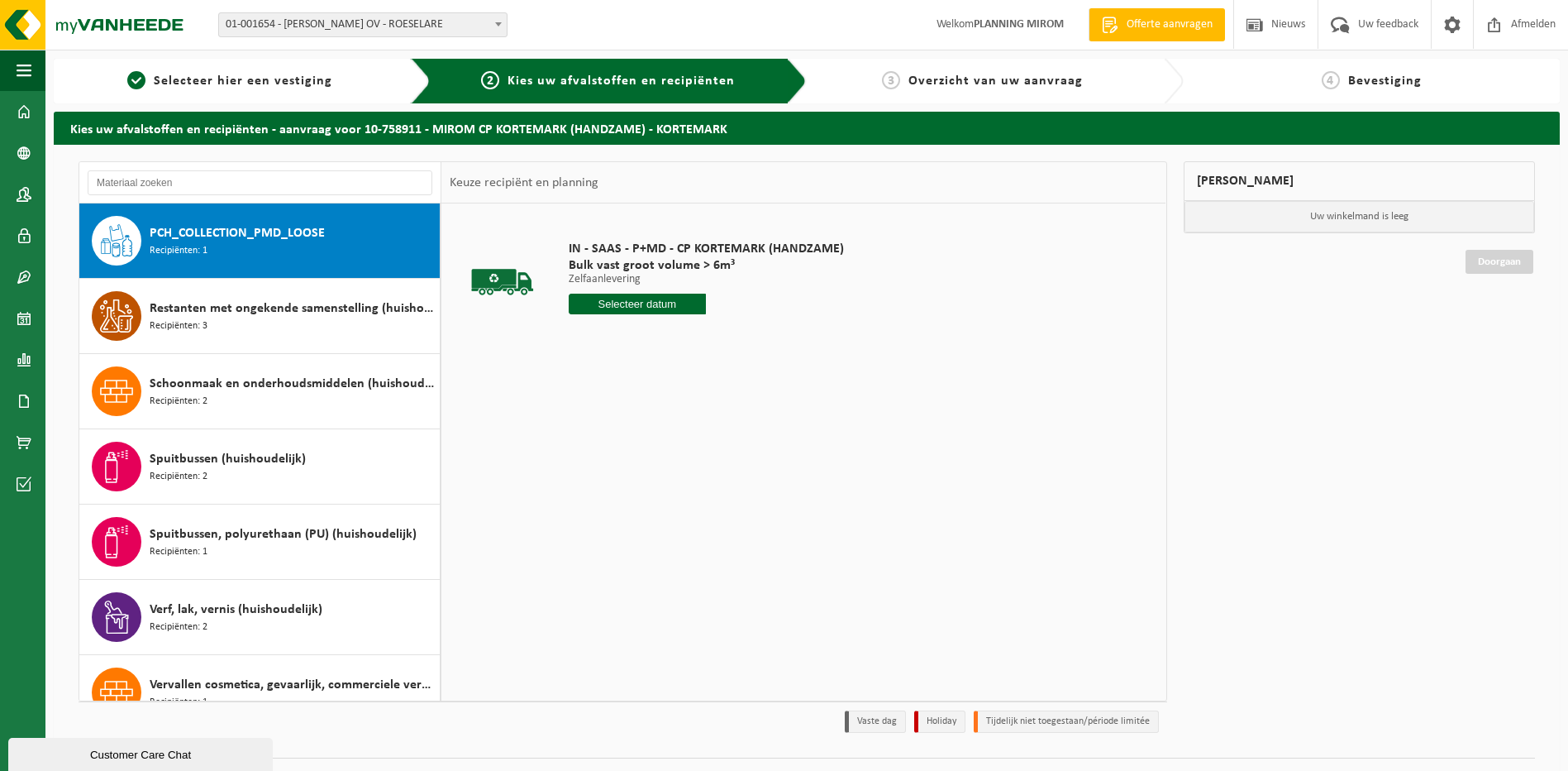
click at [653, 307] on input "text" at bounding box center [637, 303] width 138 height 21
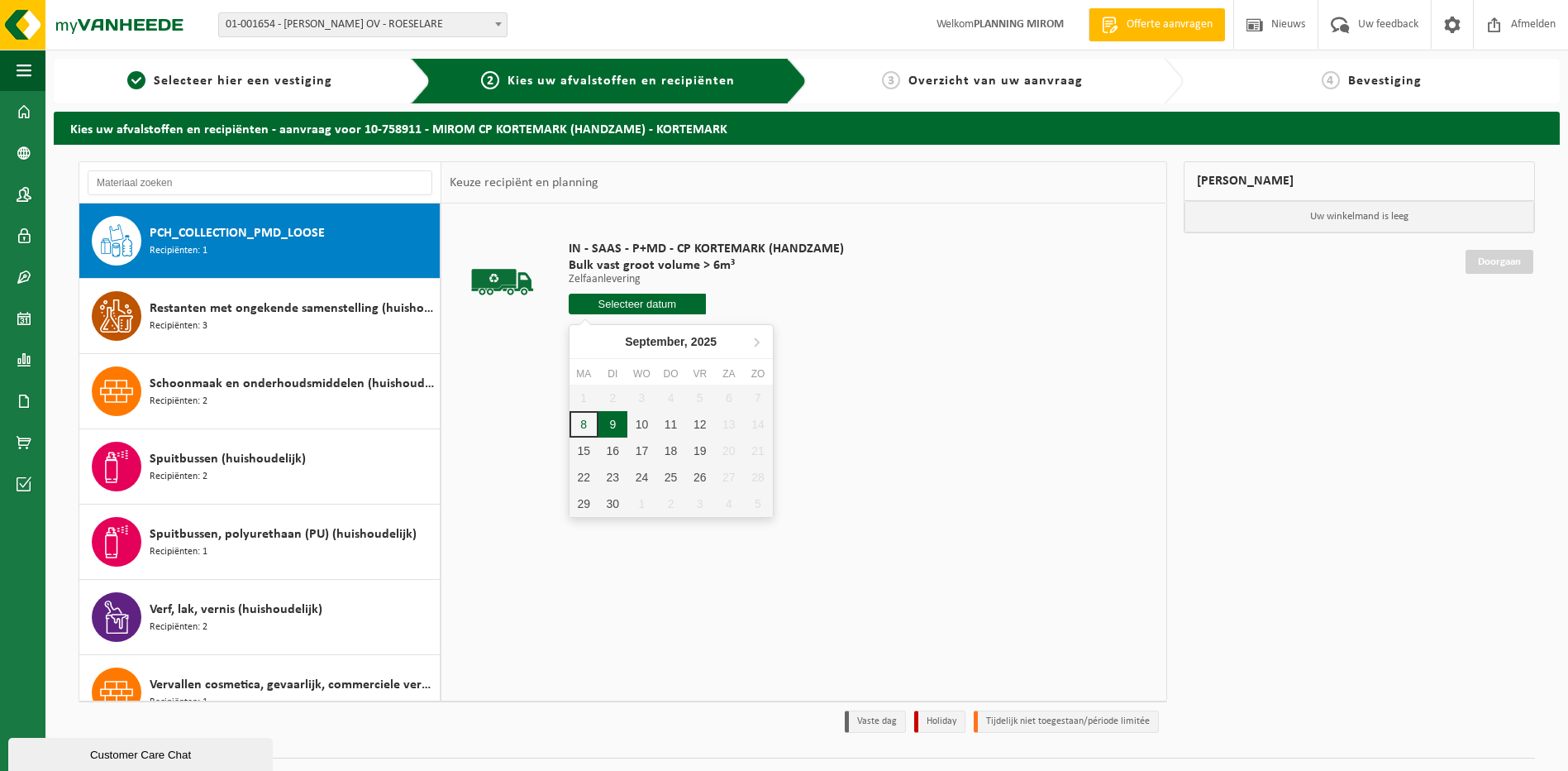
click at [617, 430] on div "9" at bounding box center [612, 424] width 29 height 27
type input "Van [DATE]"
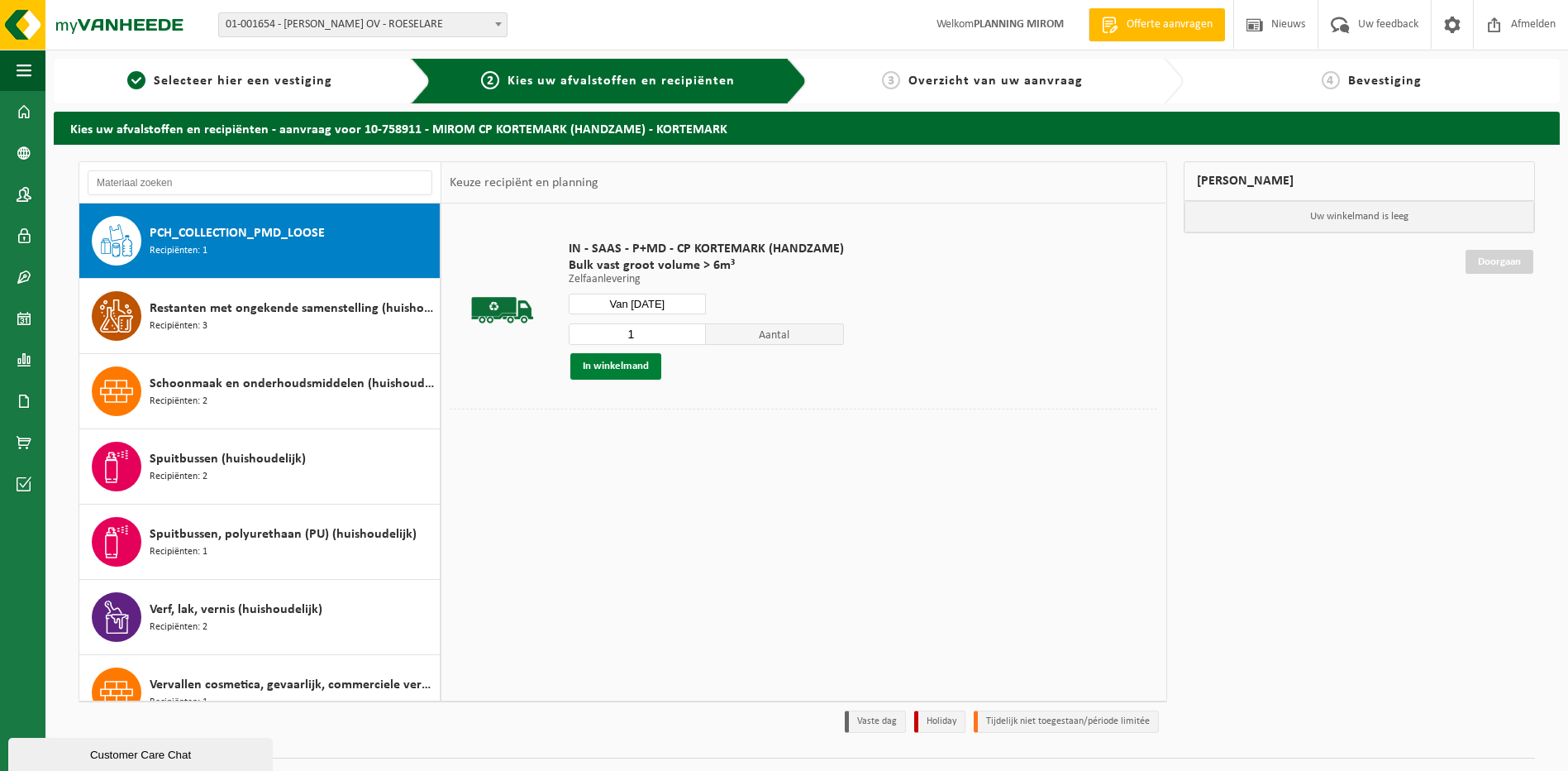
click at [606, 373] on button "In winkelmand" at bounding box center [616, 366] width 91 height 27
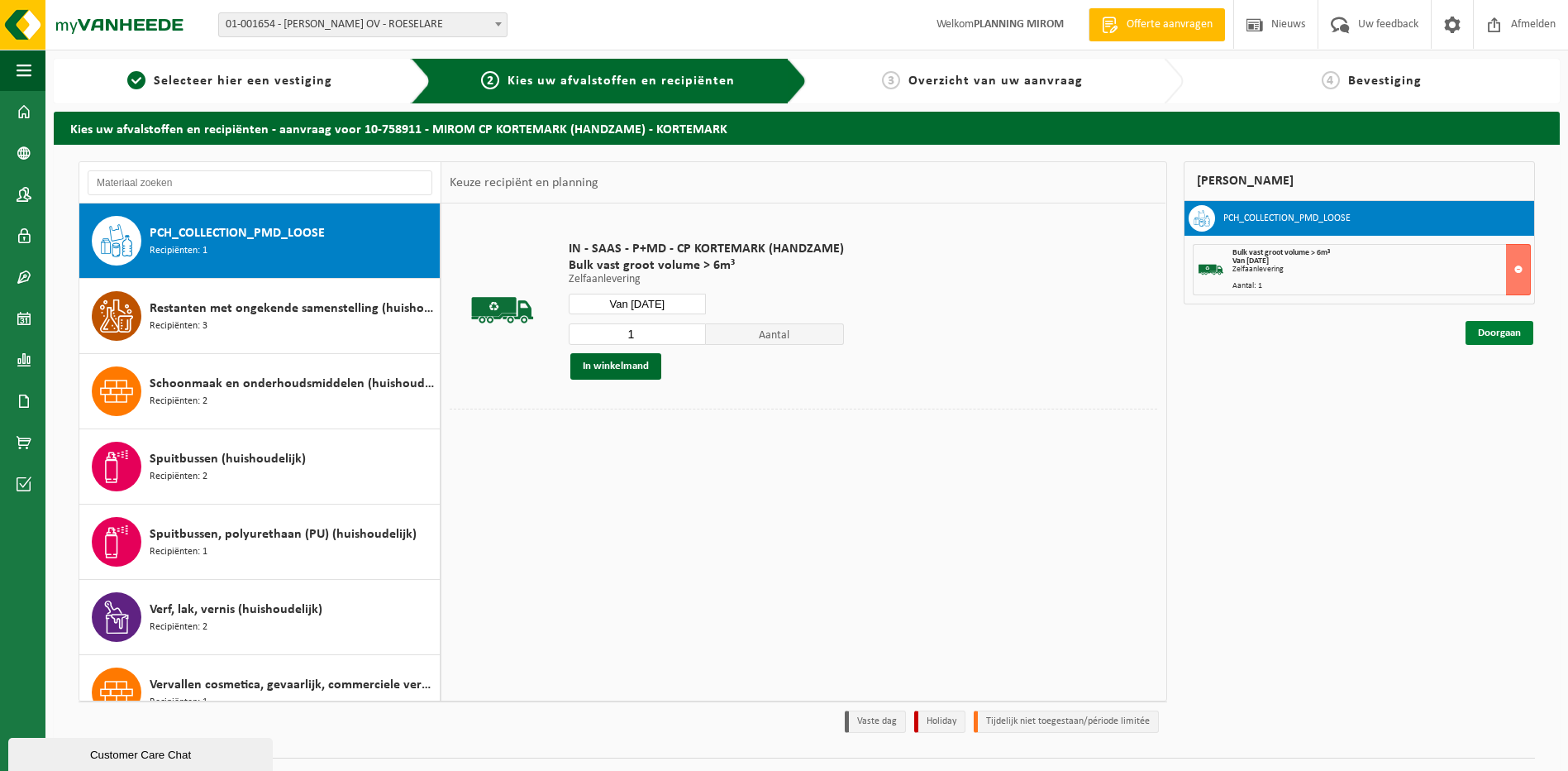
click at [1508, 333] on link "Doorgaan" at bounding box center [1499, 333] width 68 height 24
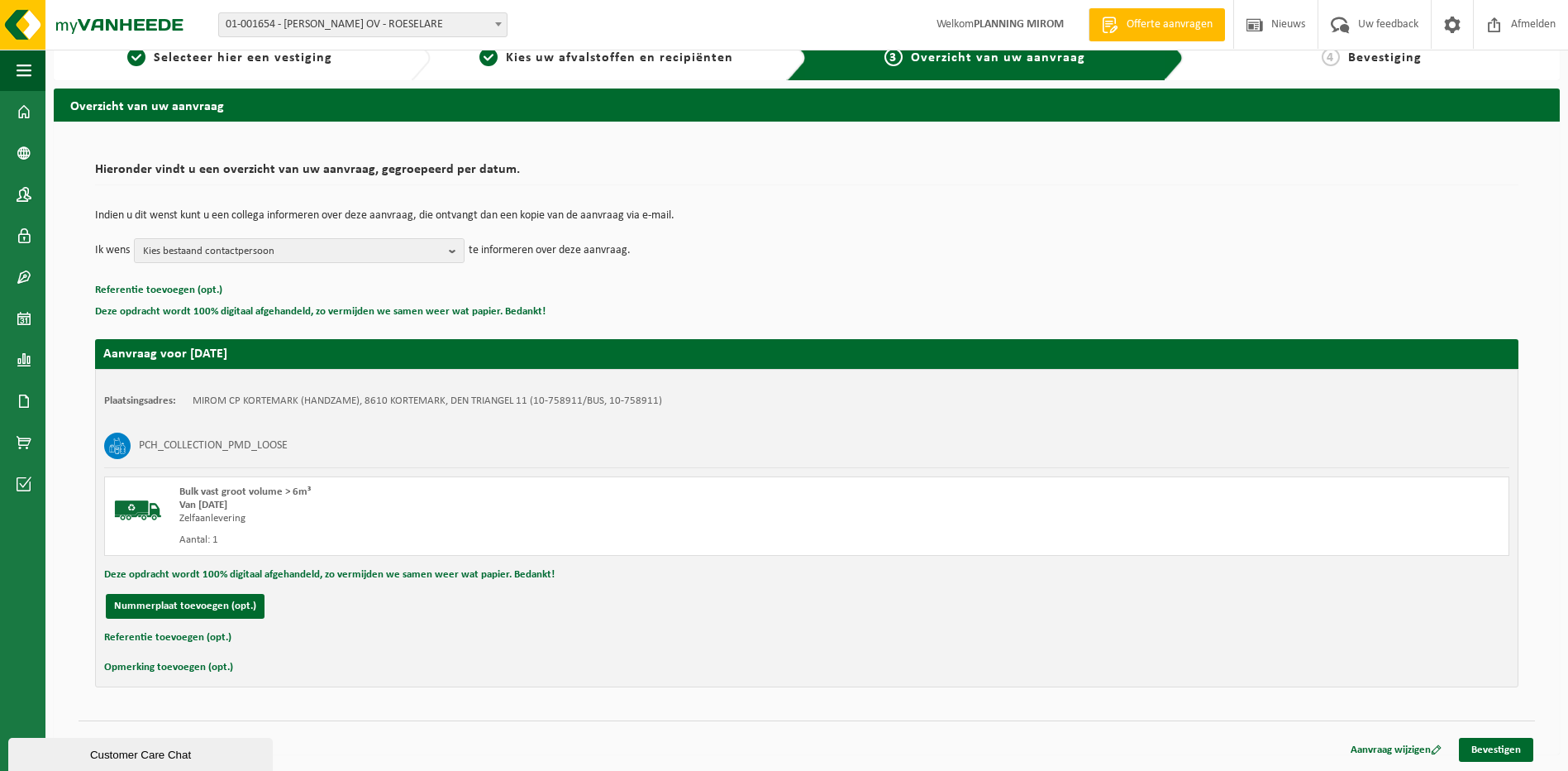
click at [1469, 768] on div "Navigatie Offerte aanvragen Nieuws Uw feedback Afmelden Dashboard Bedrijfsgegev…" at bounding box center [784, 374] width 1568 height 794
click at [1483, 753] on link "Bevestigen" at bounding box center [1495, 749] width 74 height 24
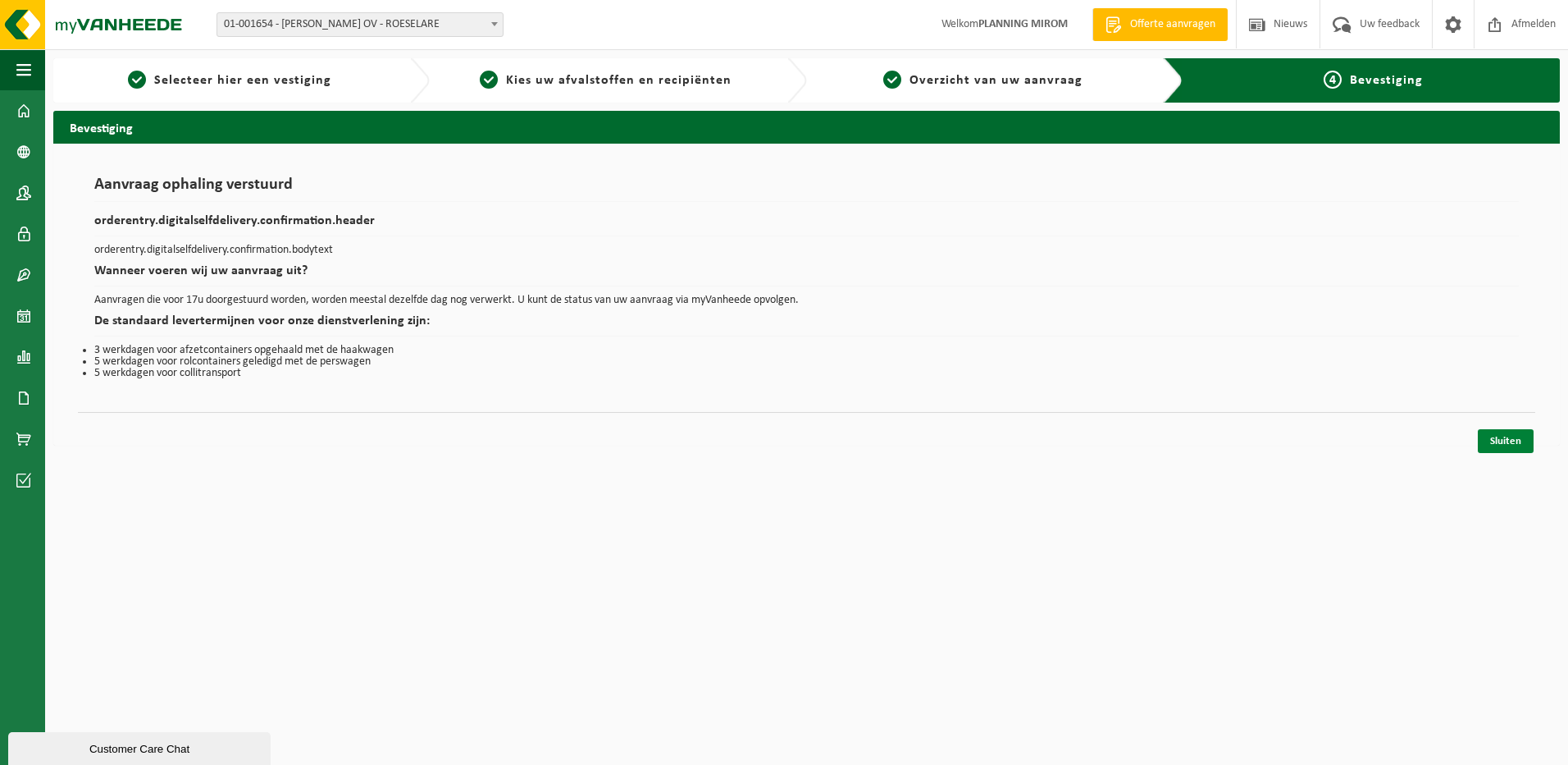
click at [1514, 447] on link "Sluiten" at bounding box center [1505, 441] width 56 height 24
